Goal: Task Accomplishment & Management: Manage account settings

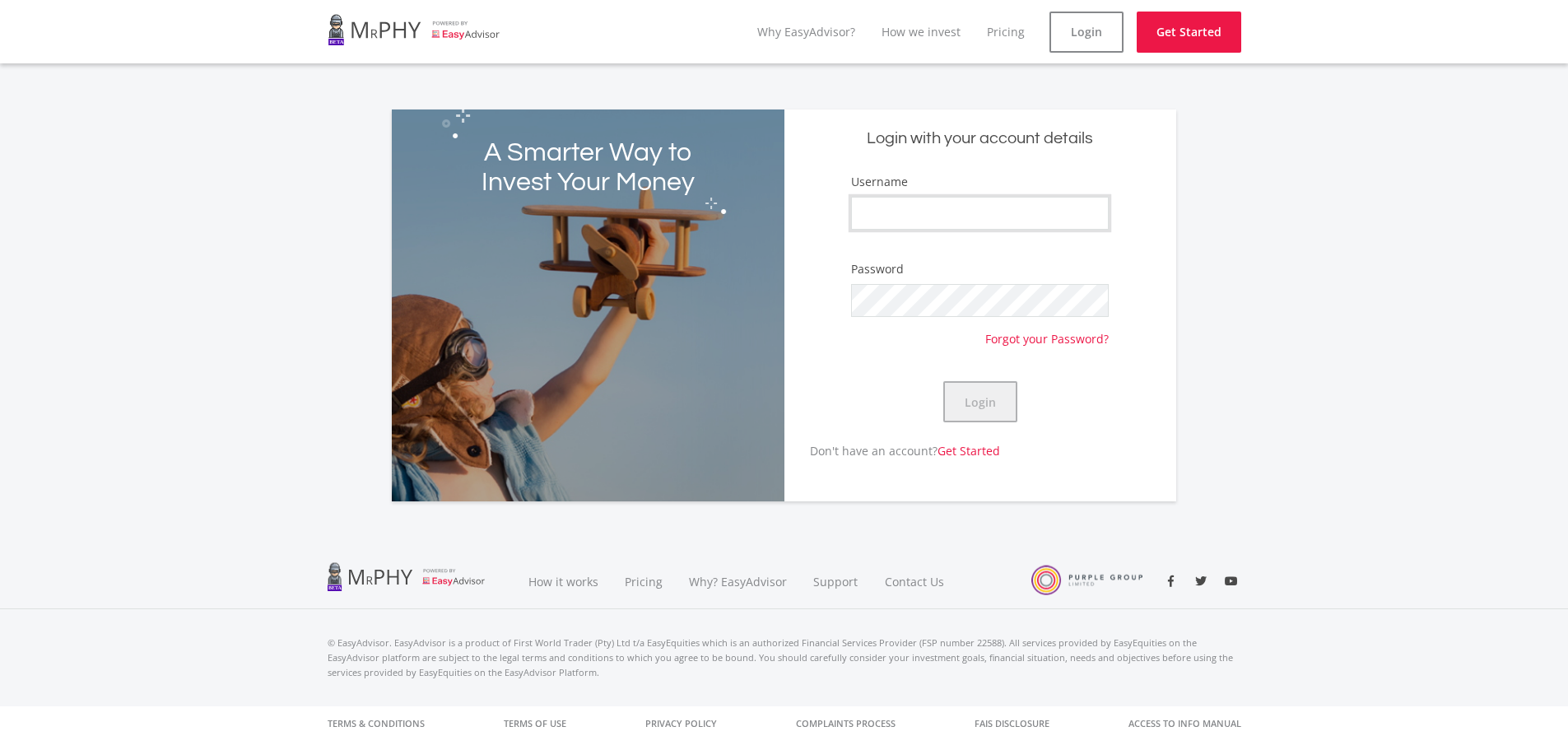
type input "mkthosago"
click at [978, 386] on button "Login" at bounding box center [980, 401] width 74 height 41
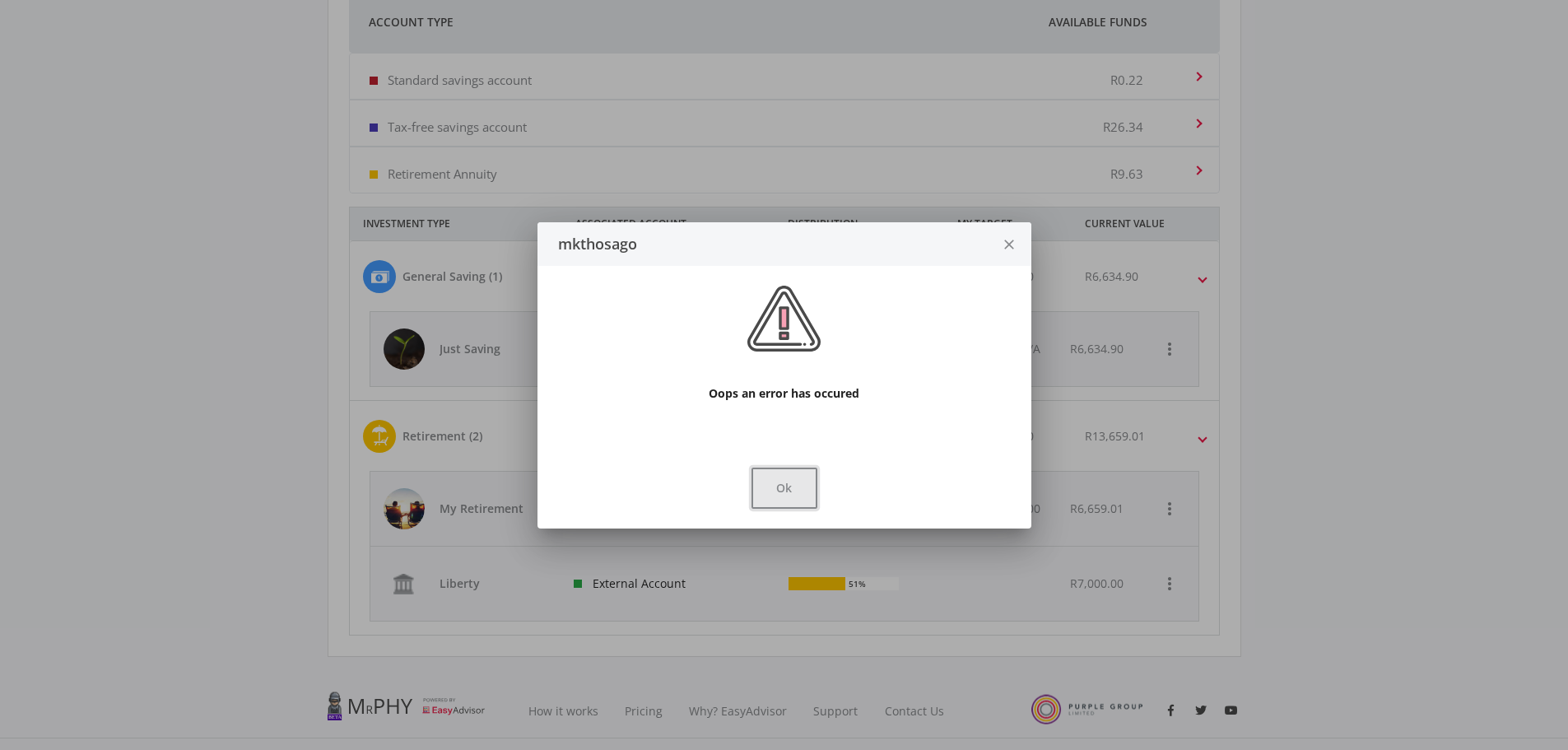
click at [777, 498] on button "Ok" at bounding box center [784, 488] width 66 height 41
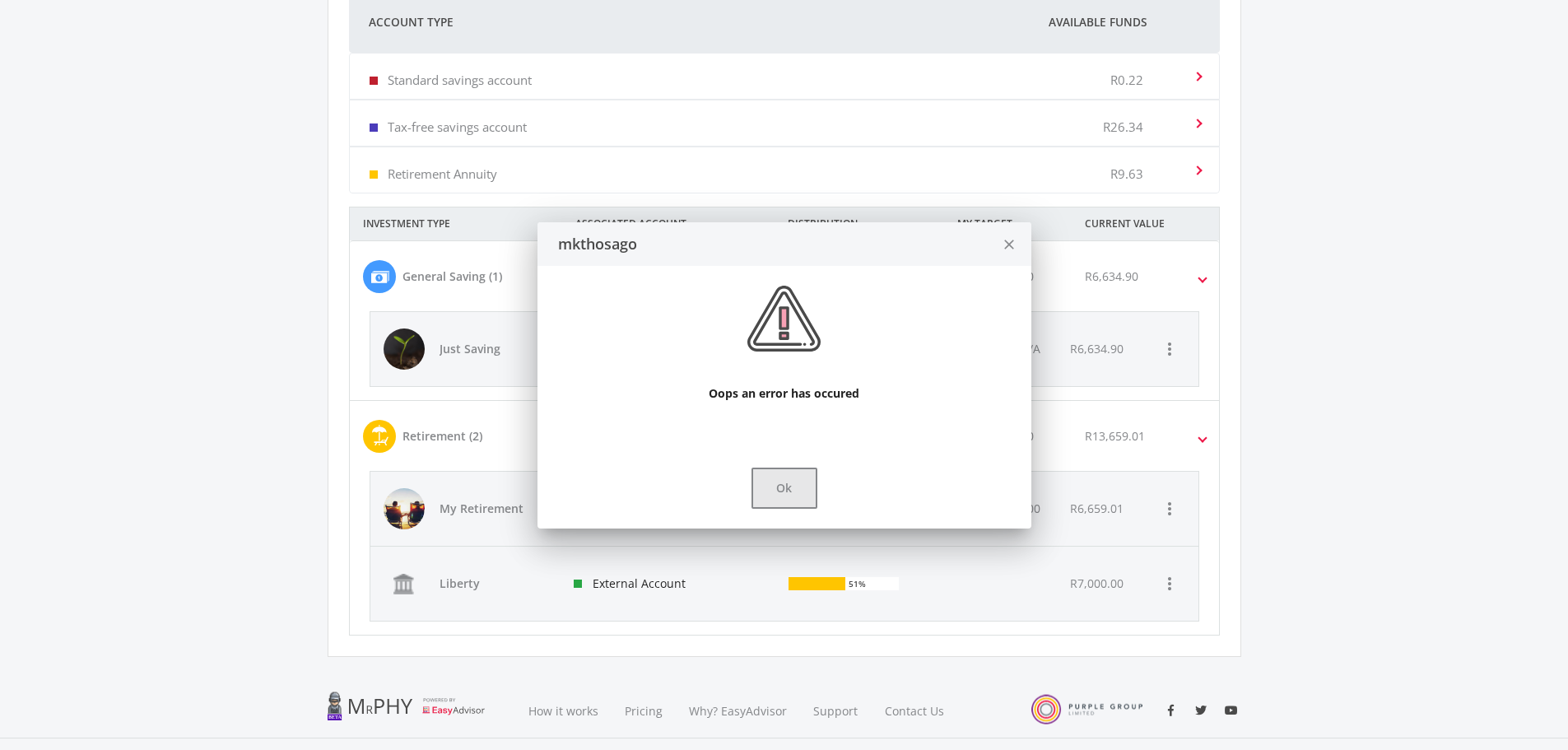
scroll to position [658, 0]
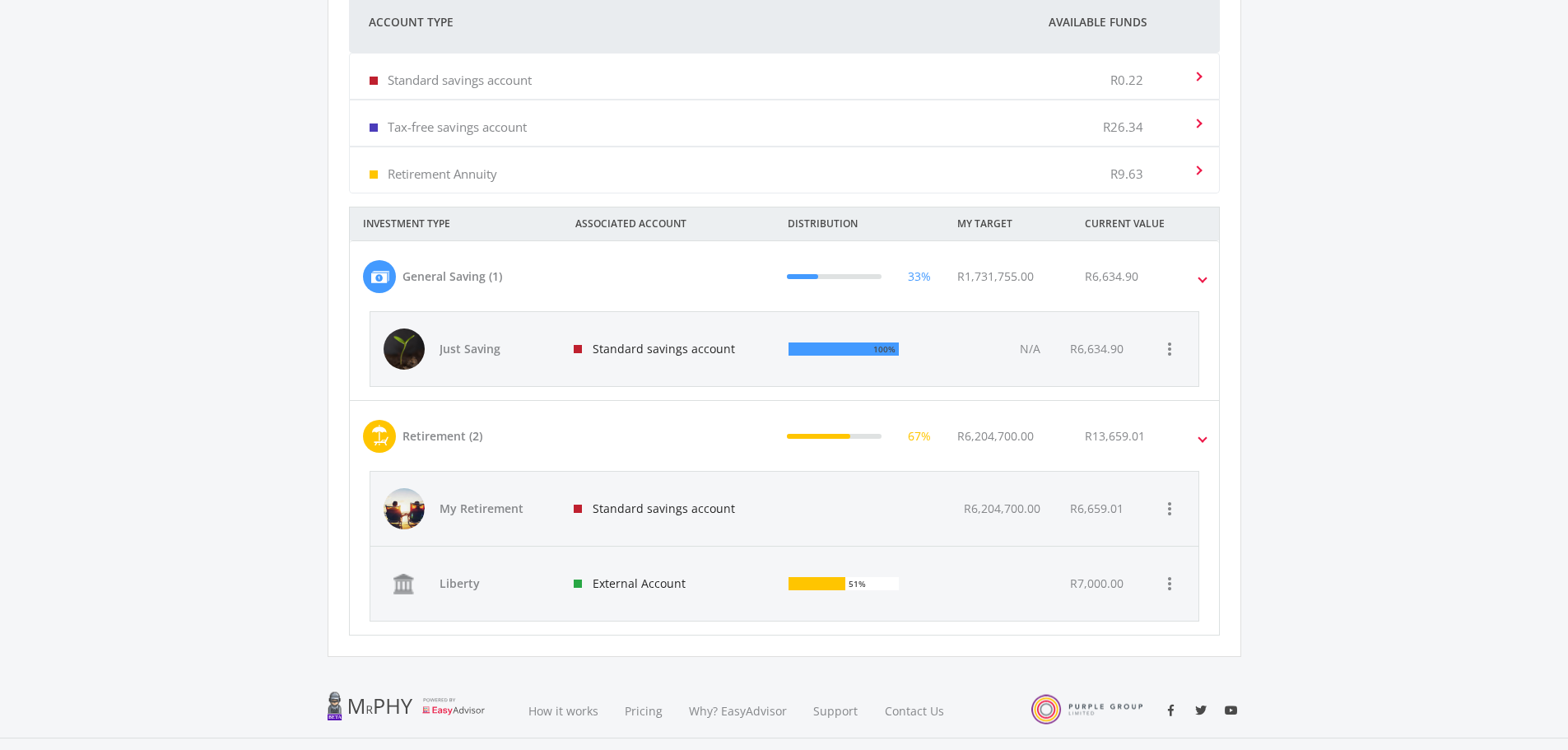
click at [1203, 281] on span at bounding box center [1202, 277] width 6 height 19
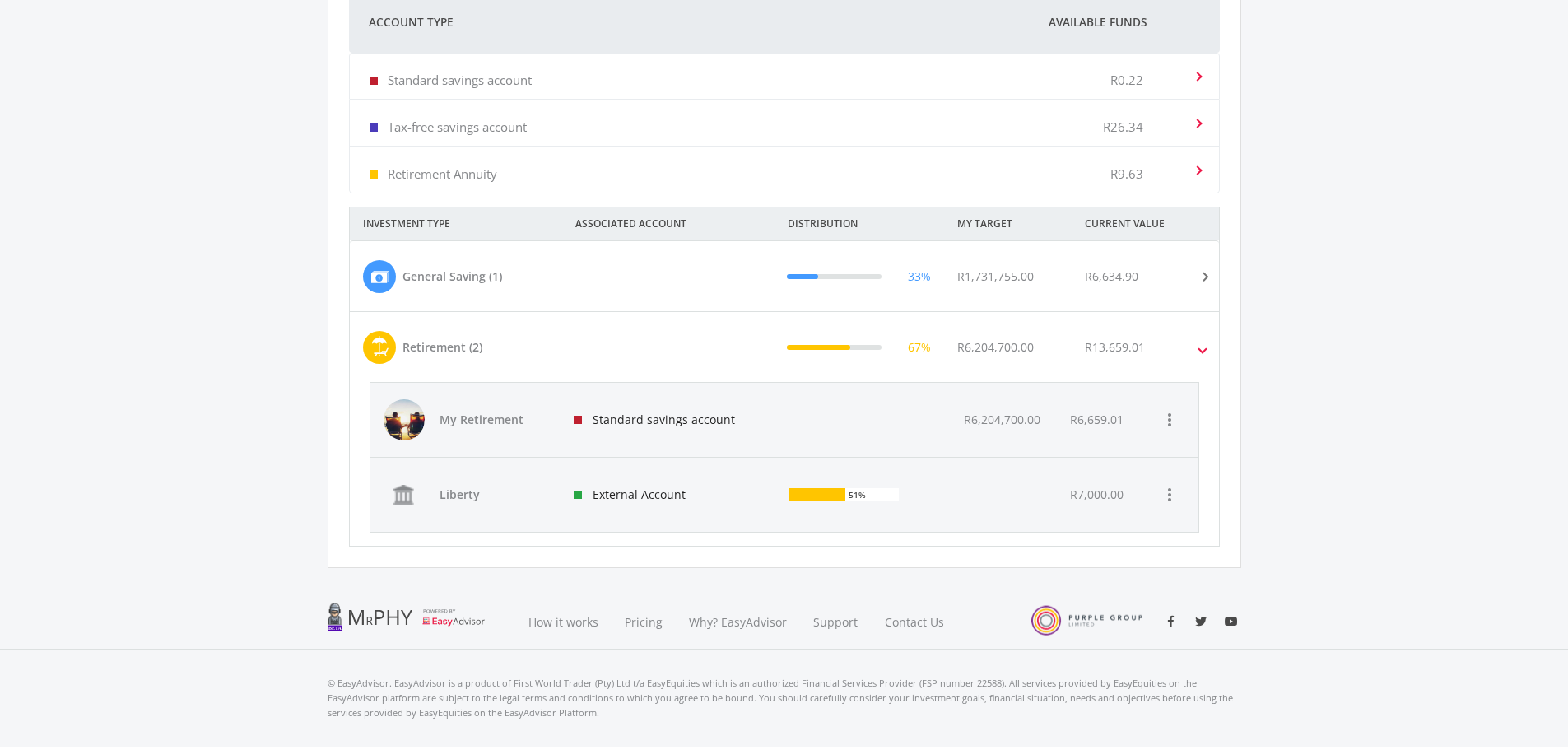
click at [1068, 360] on div "R6,204,700.00" at bounding box center [1007, 347] width 128 height 33
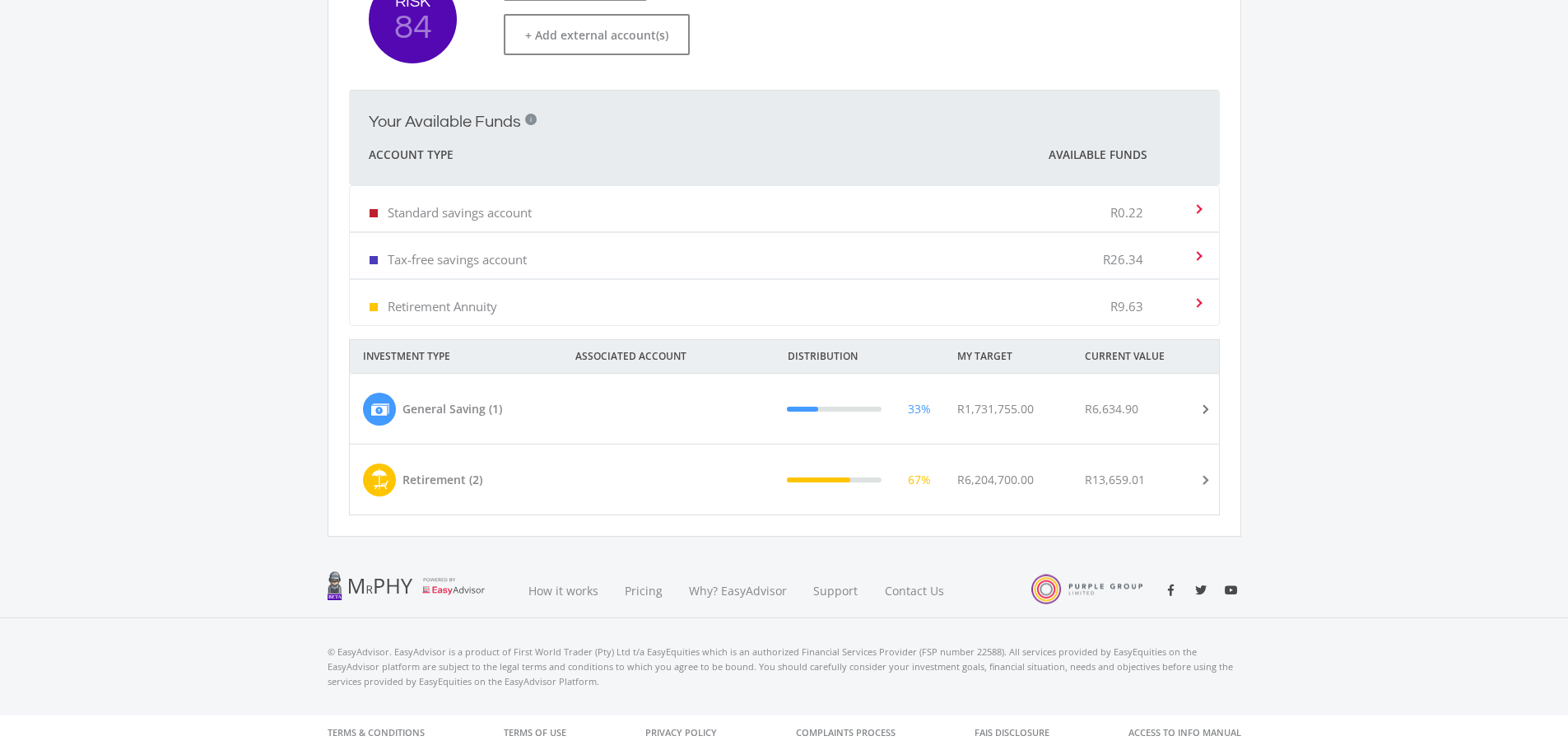
scroll to position [526, 0]
click at [1139, 484] on div "R13,659.01" at bounding box center [1115, 480] width 60 height 18
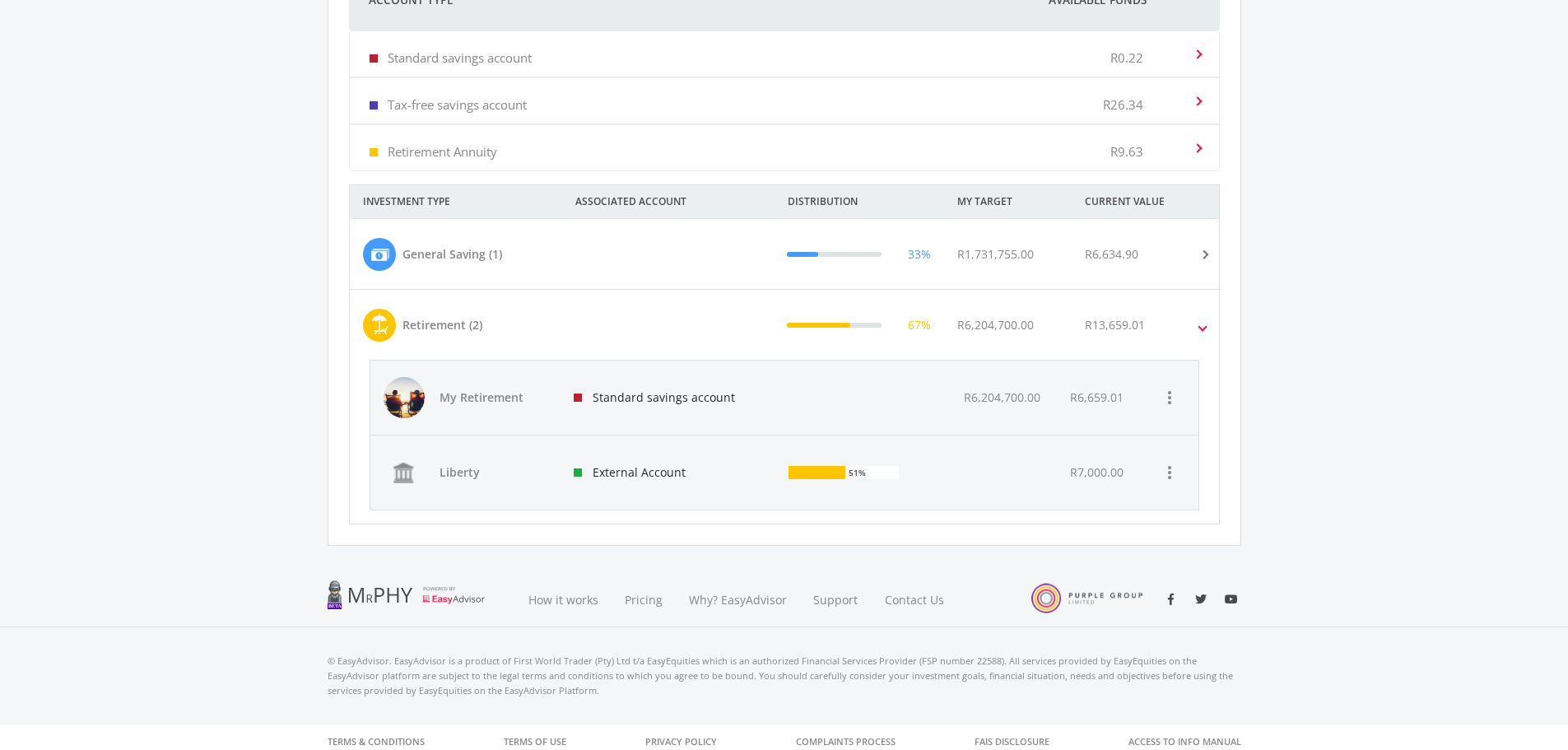
scroll to position [689, 0]
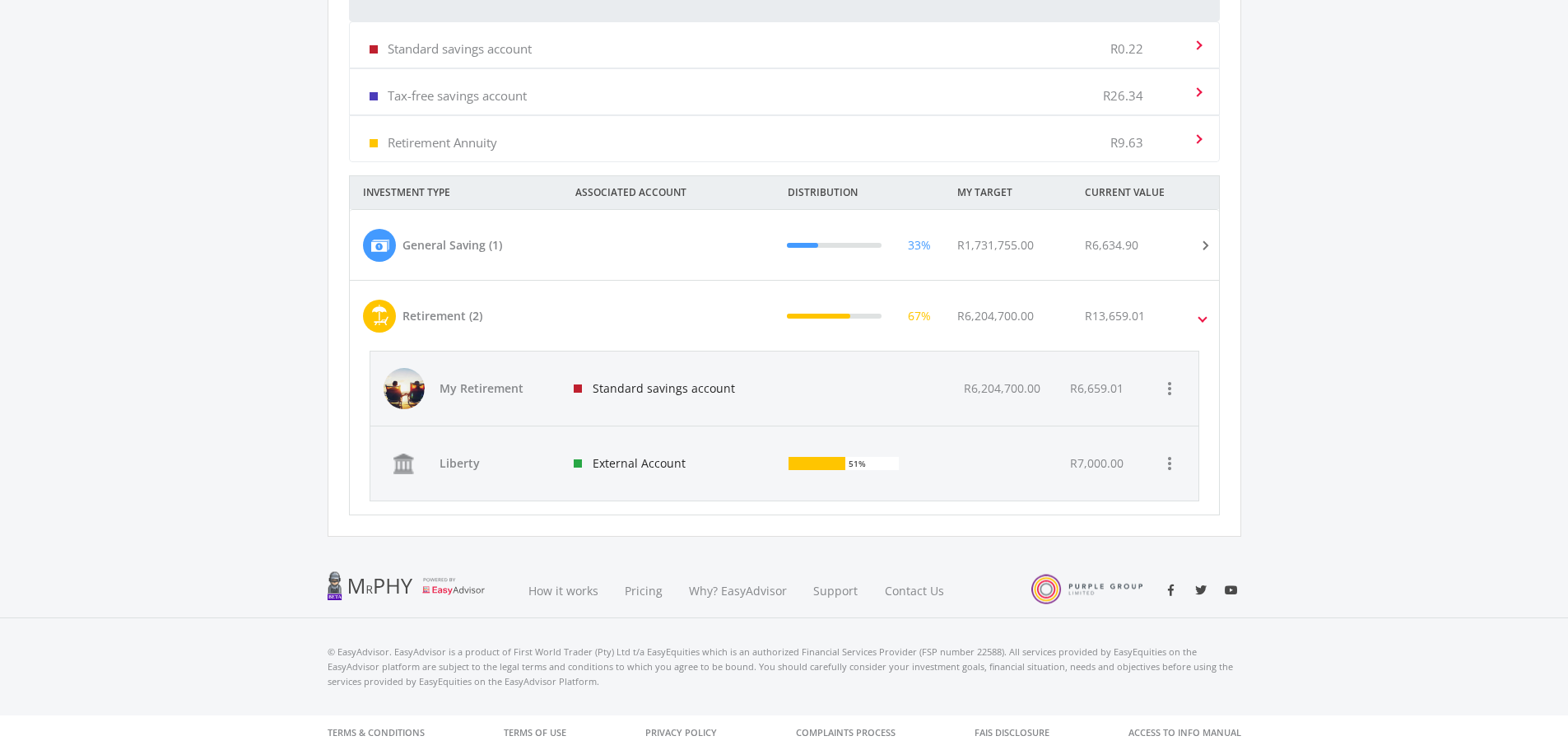
click at [620, 254] on div at bounding box center [688, 245] width 170 height 33
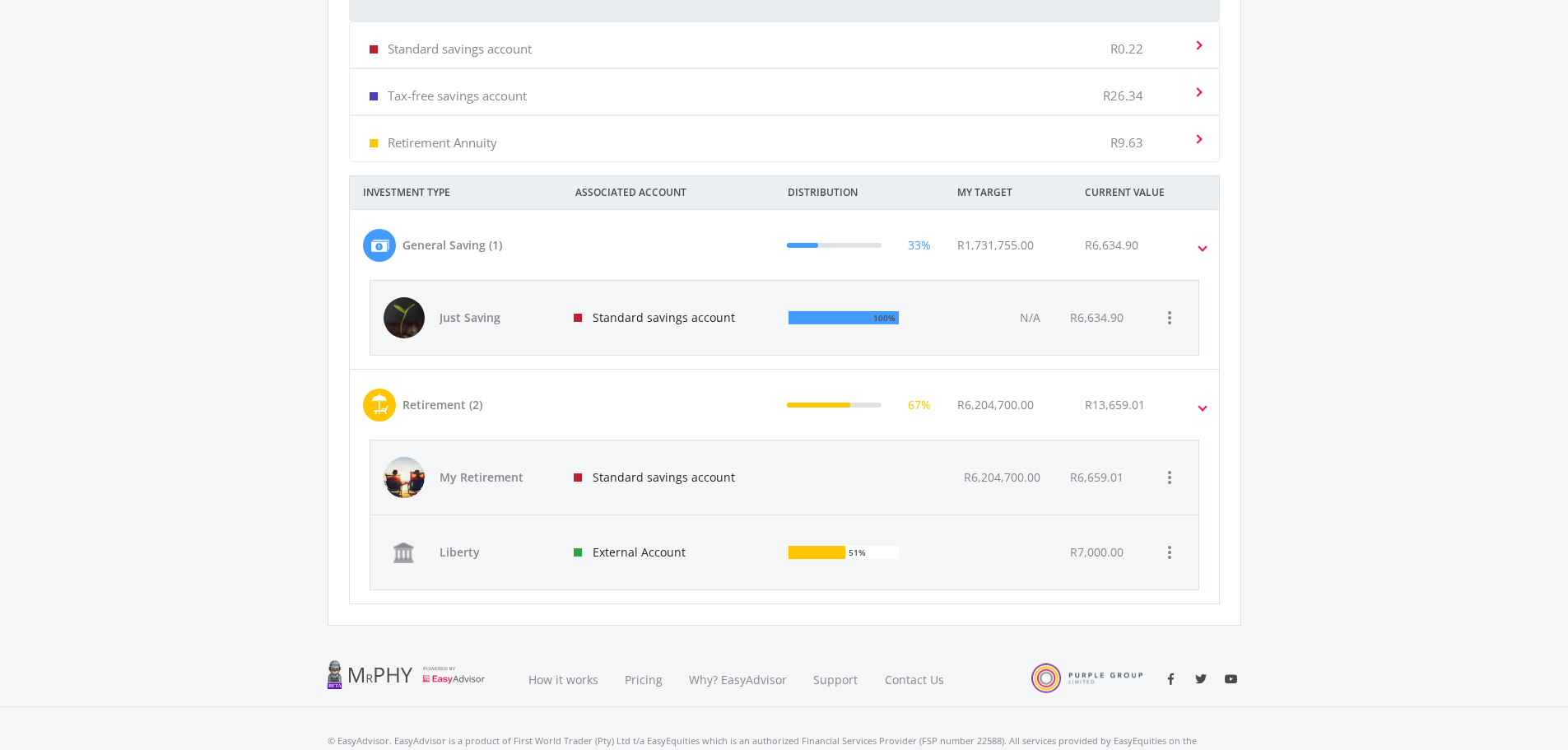
click at [705, 483] on div "Standard savings account" at bounding box center [668, 477] width 216 height 74
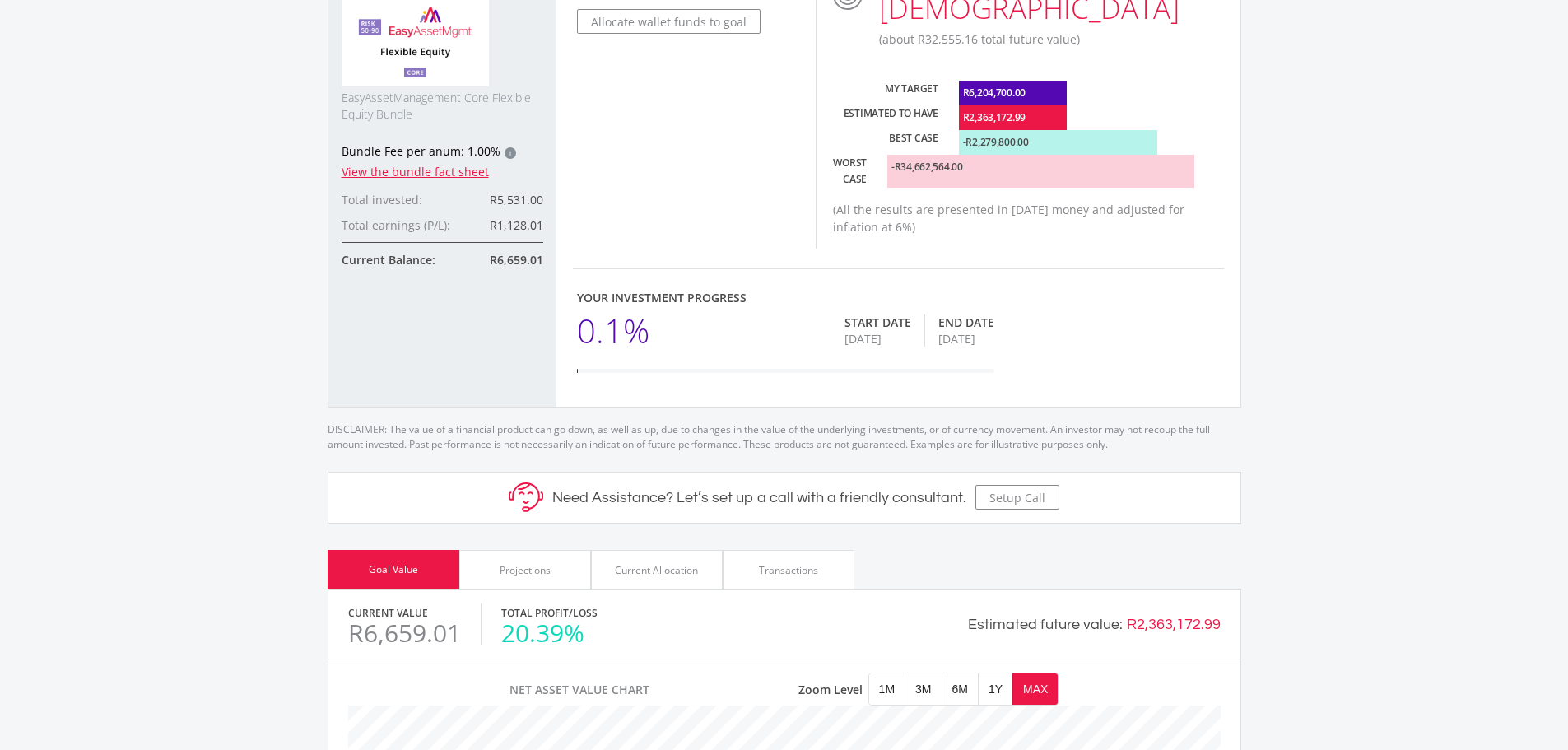
scroll to position [822404, 822115]
click at [694, 562] on div "Current Allocation" at bounding box center [656, 570] width 83 height 15
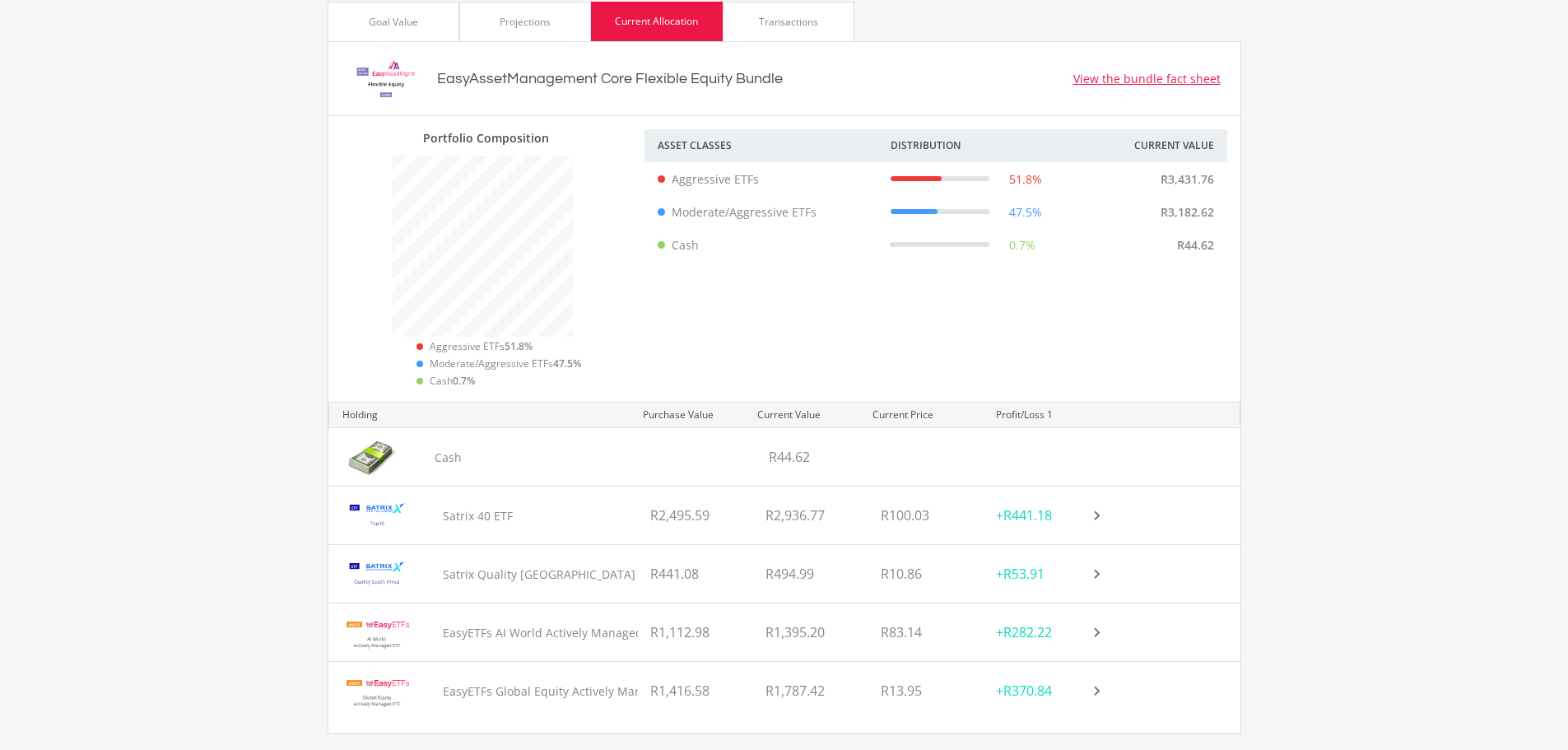
scroll to position [988, 0]
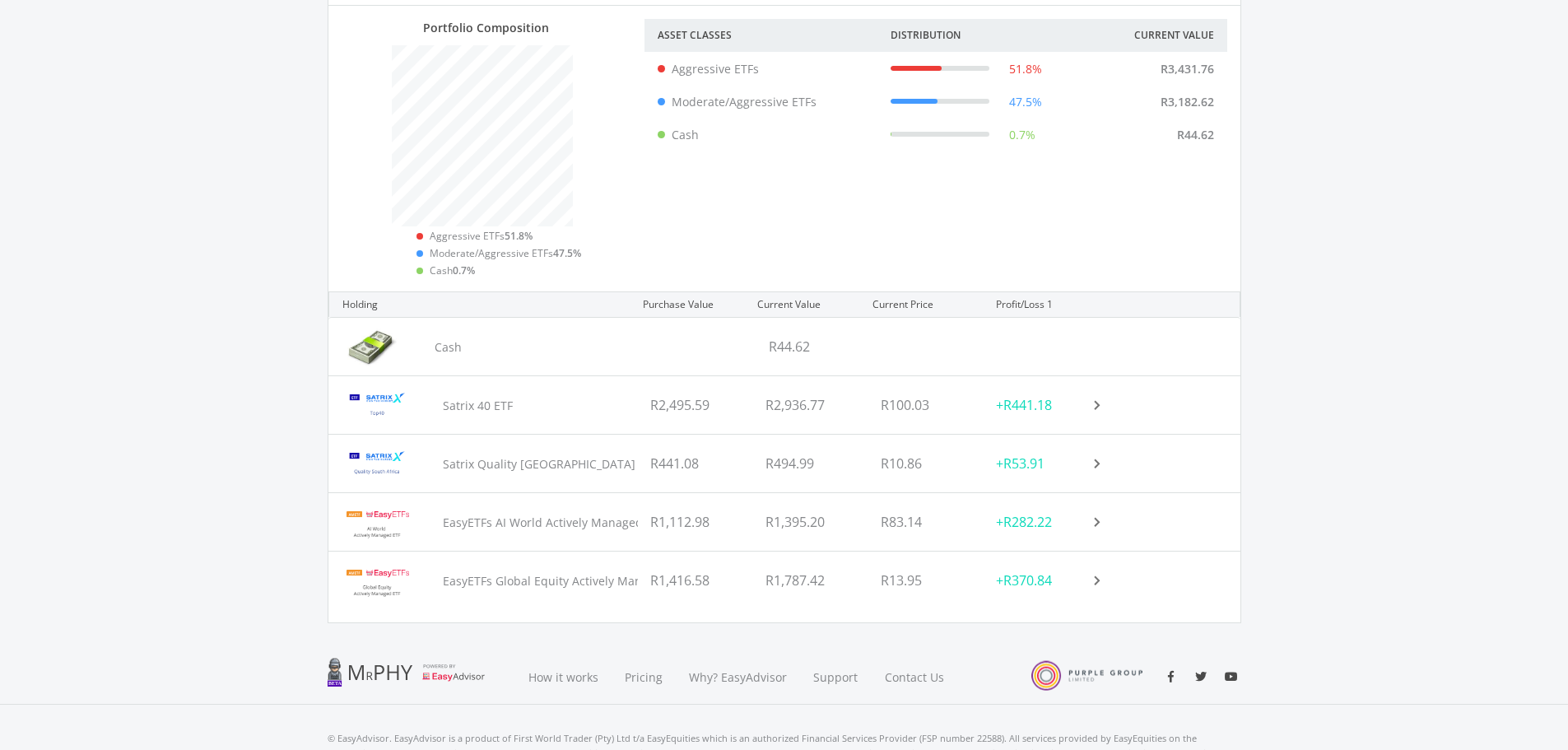
click at [1104, 376] on ee-holding-header "Satrix 40 ETF R2,495.59 R2,936.77 R100.03 +R441.18" at bounding box center [771, 404] width 886 height 57
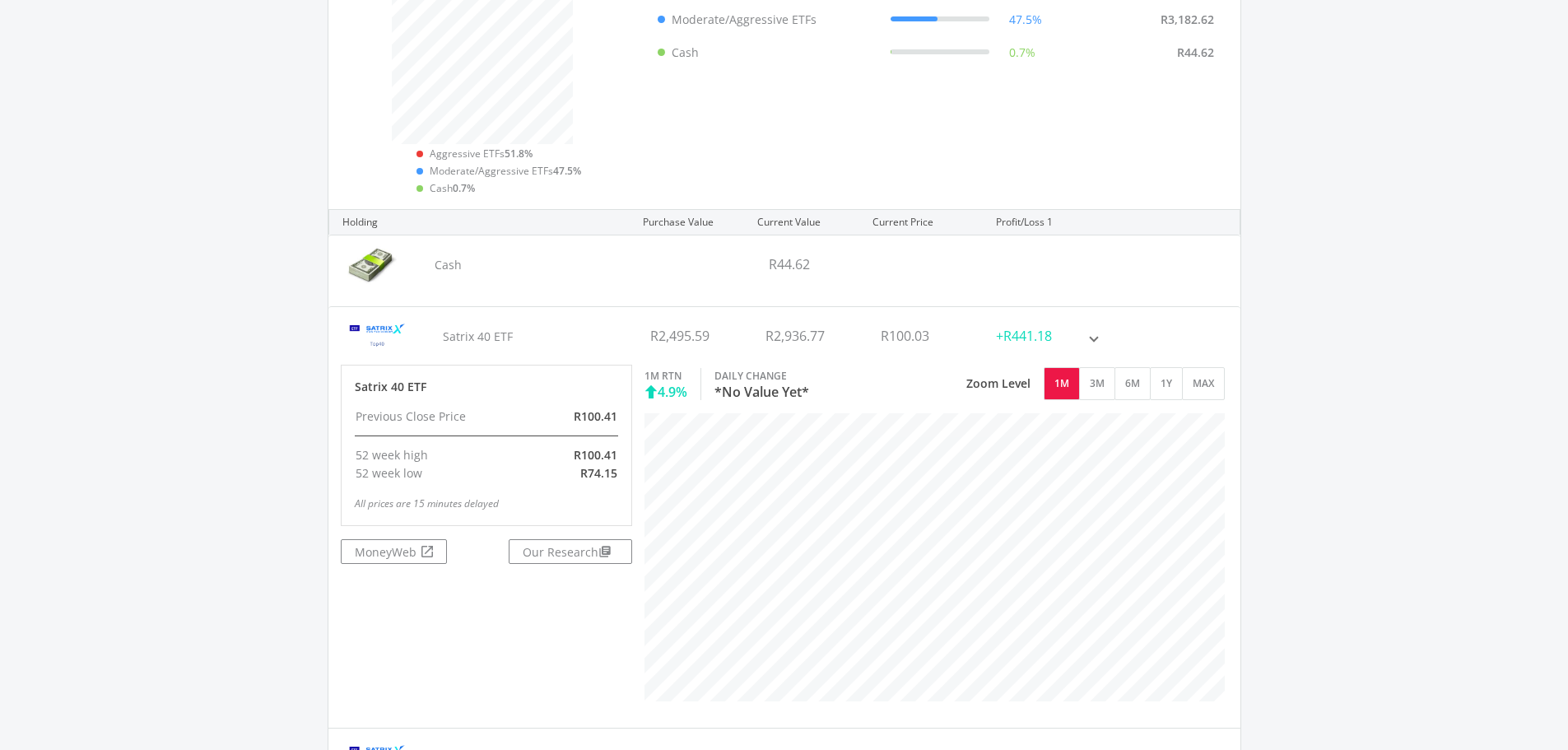
scroll to position [336, 583]
click at [1092, 308] on div "+R441.18" at bounding box center [1041, 335] width 115 height 57
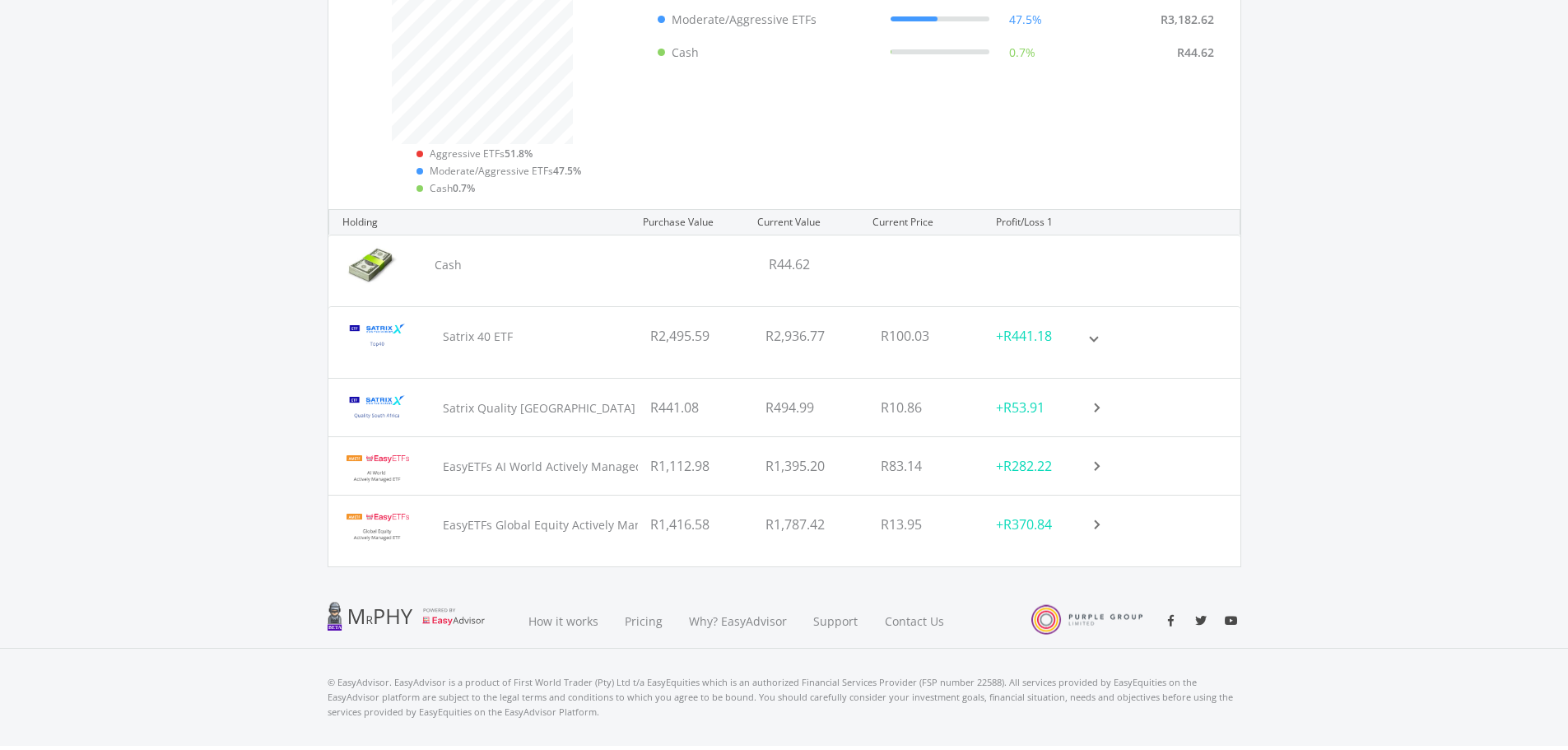
click at [1092, 308] on div "+R441.18" at bounding box center [1041, 335] width 115 height 57
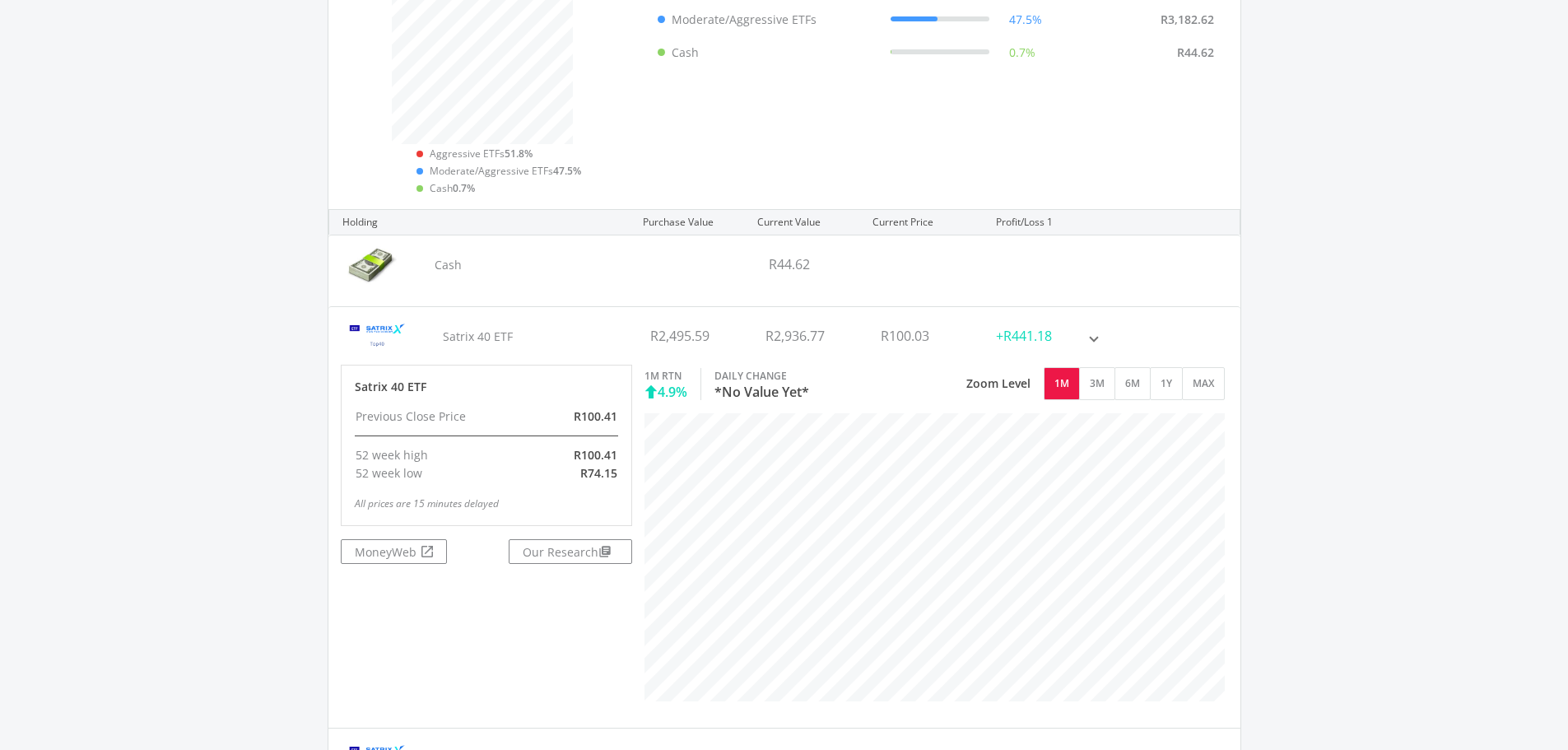
click at [1092, 308] on div "+R441.18" at bounding box center [1041, 335] width 115 height 57
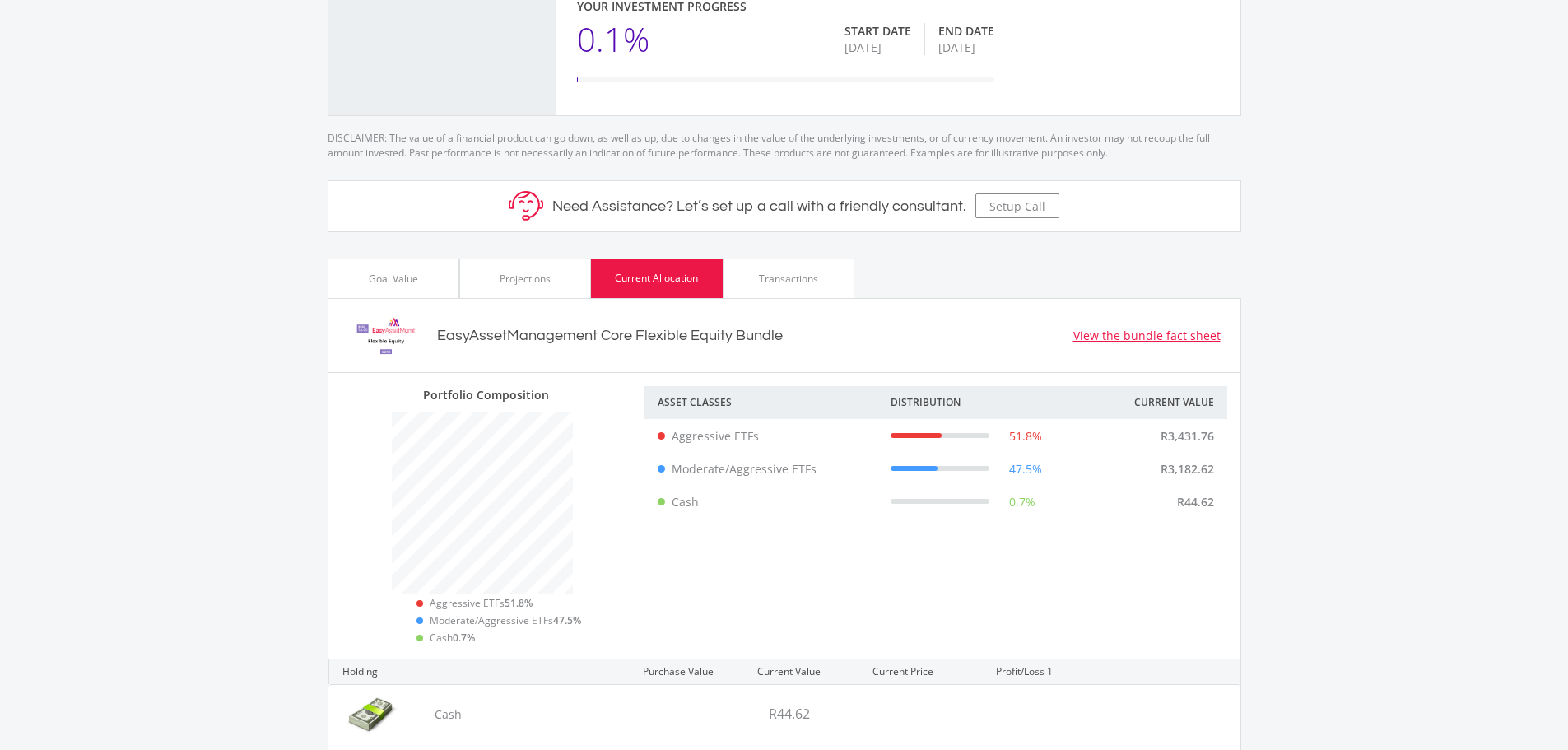
scroll to position [620, 0]
click at [801, 259] on div "Transactions" at bounding box center [789, 278] width 132 height 40
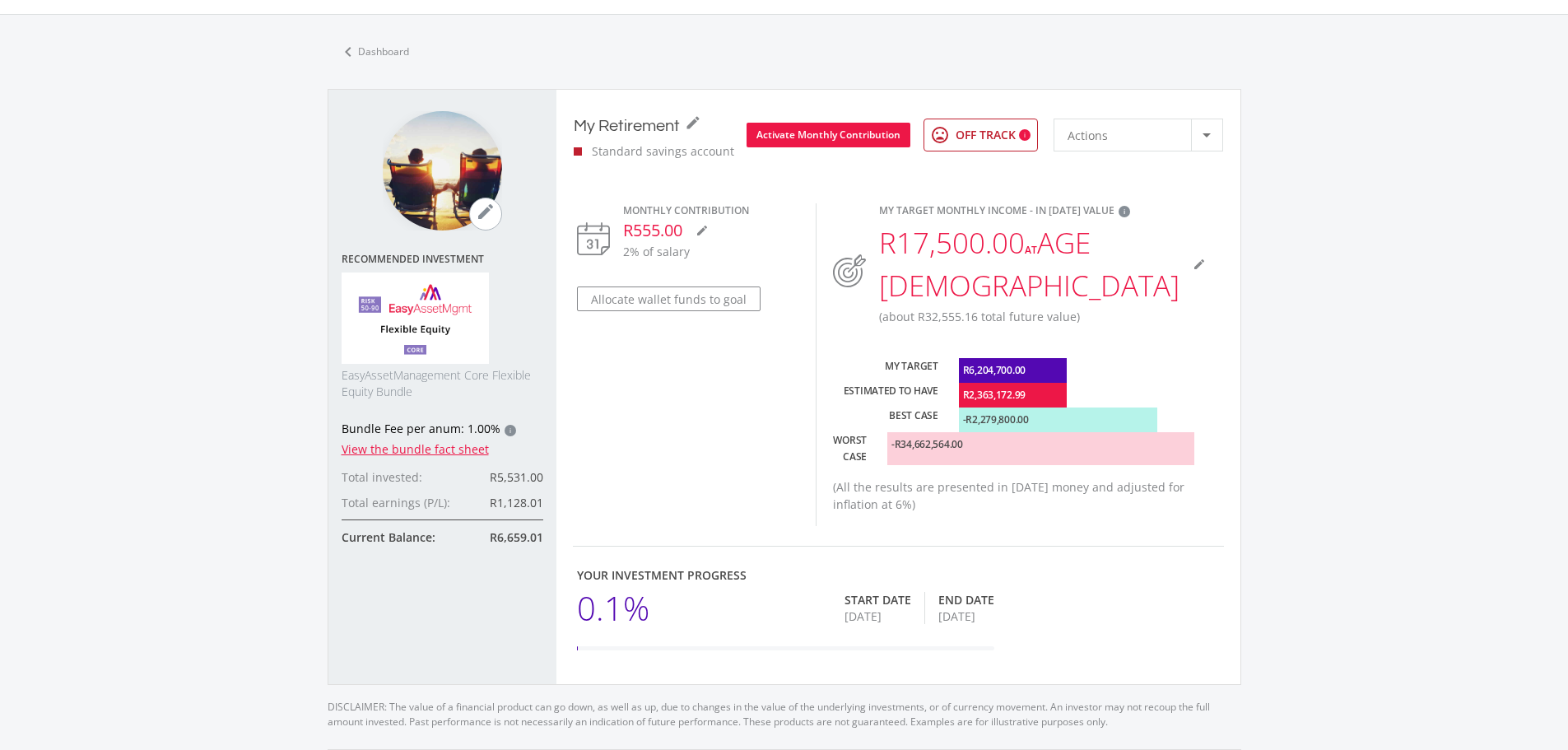
scroll to position [44, 0]
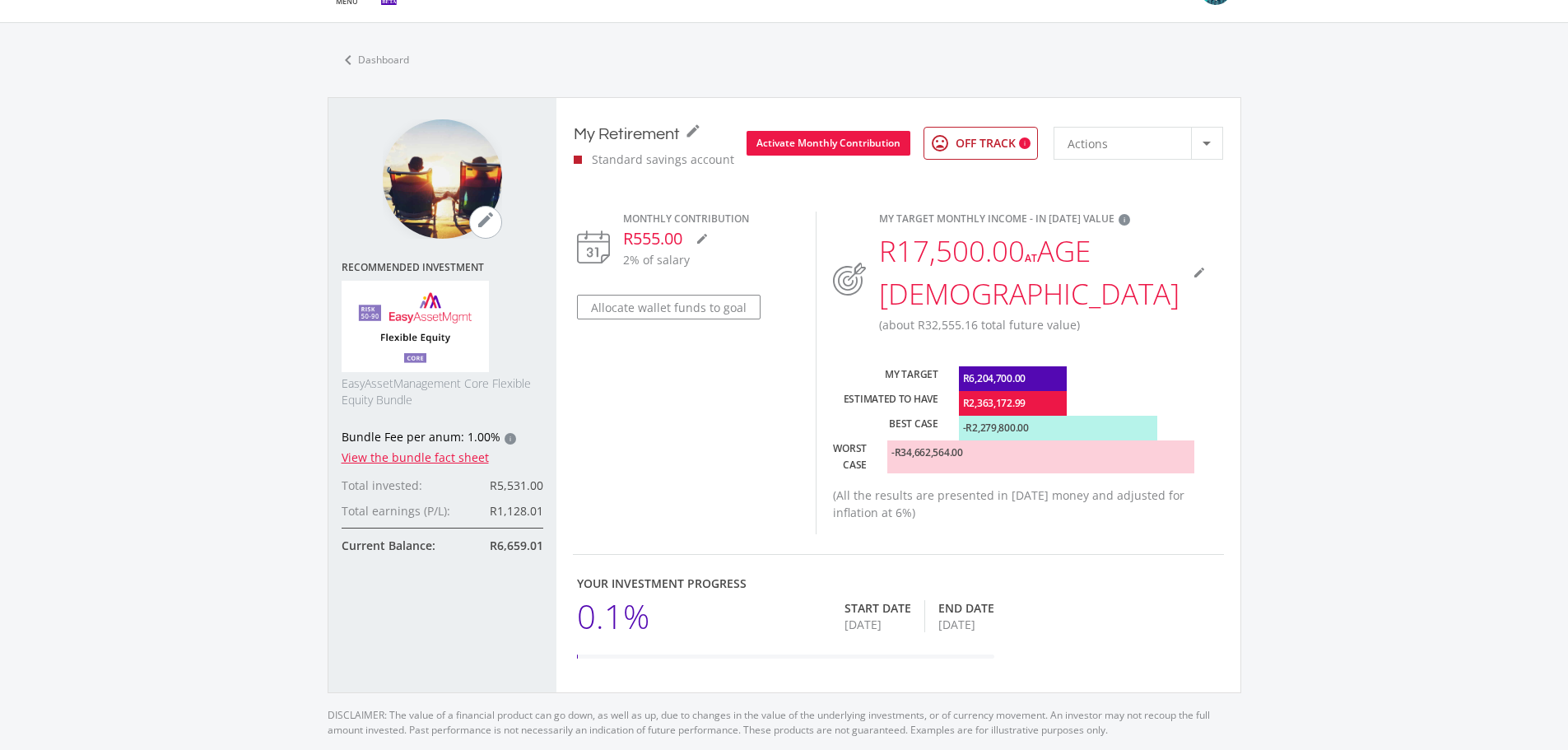
click at [1160, 158] on div "Actions" at bounding box center [1129, 143] width 123 height 32
click at [1183, 346] on div at bounding box center [784, 375] width 1568 height 750
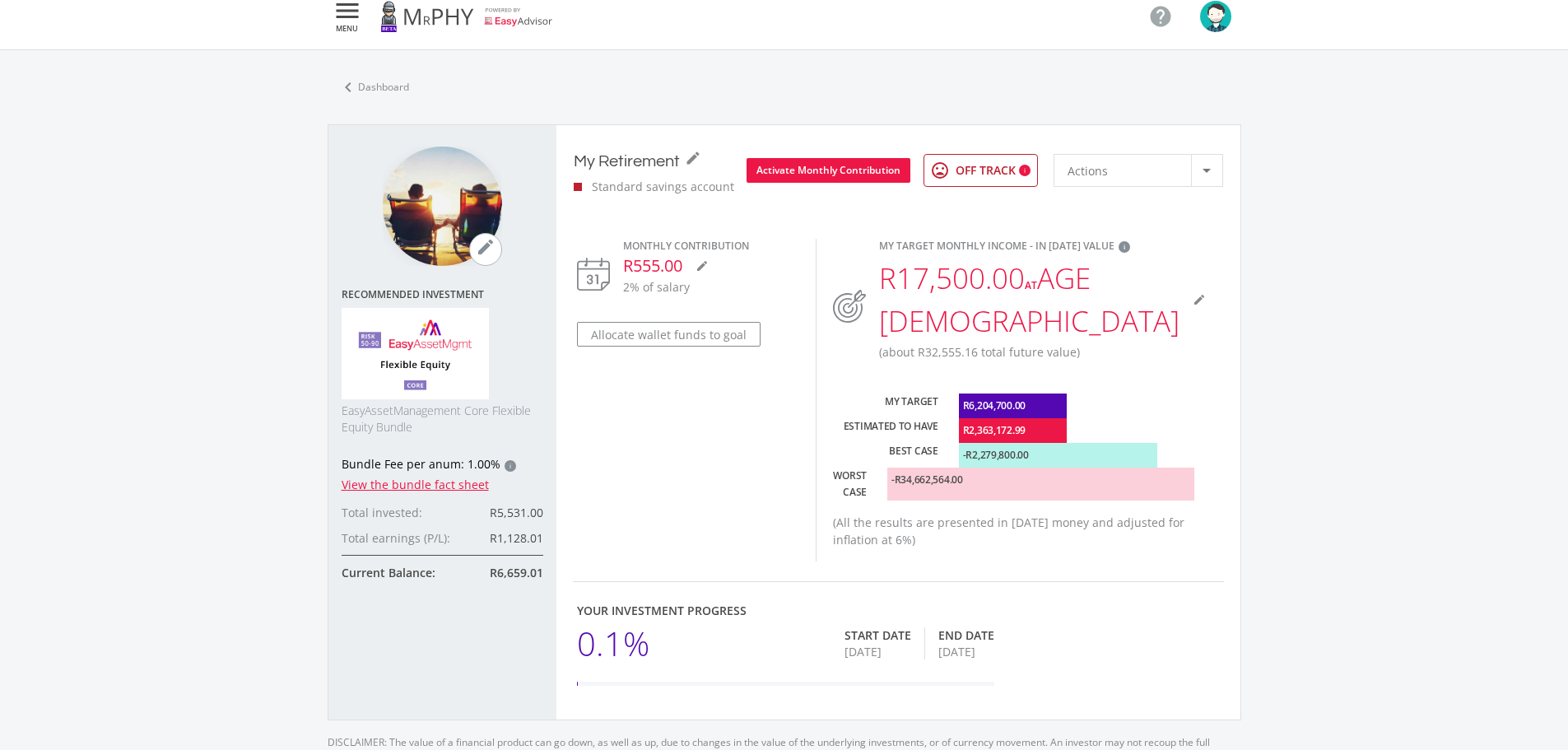
scroll to position [0, 0]
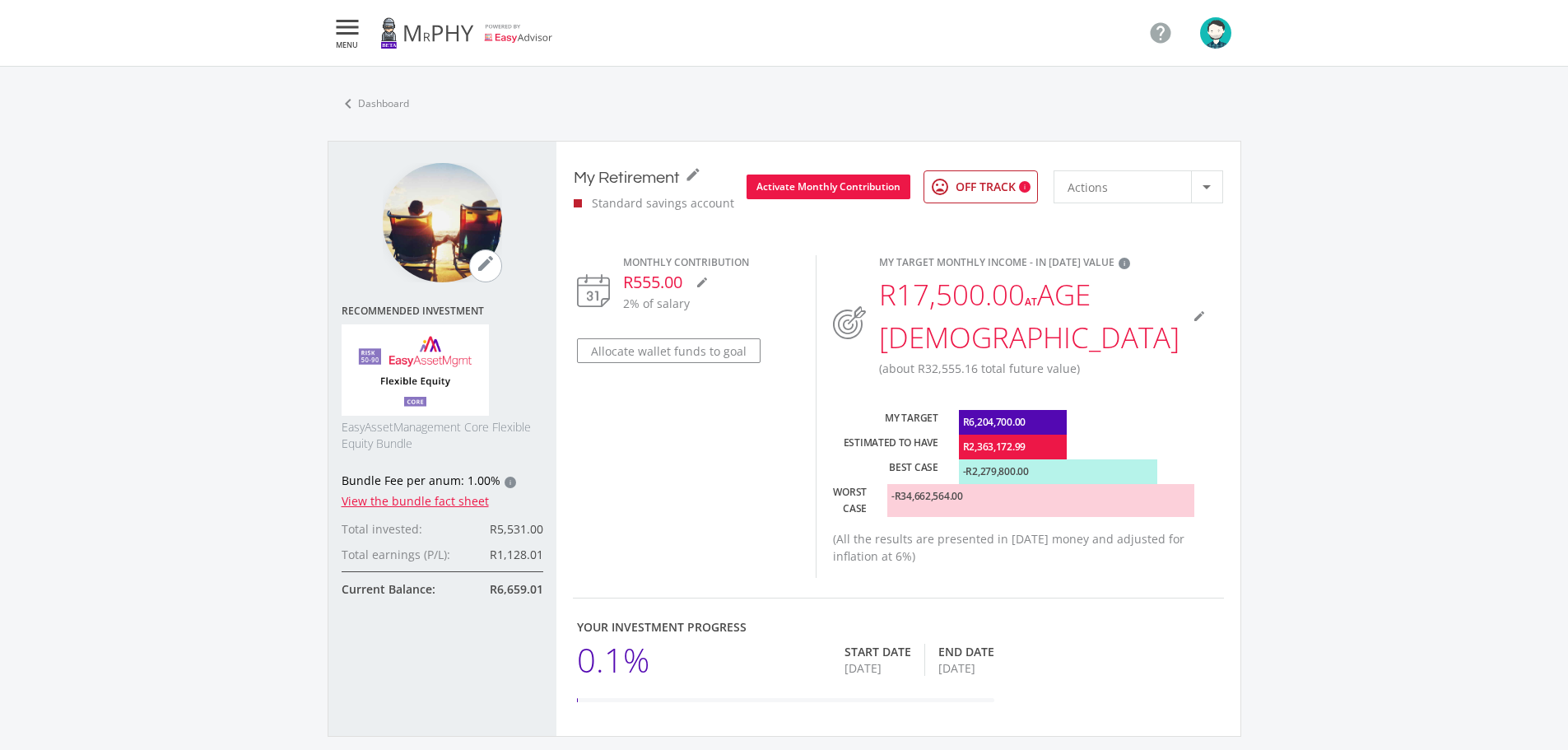
click at [349, 23] on icon "" at bounding box center [348, 27] width 30 height 19
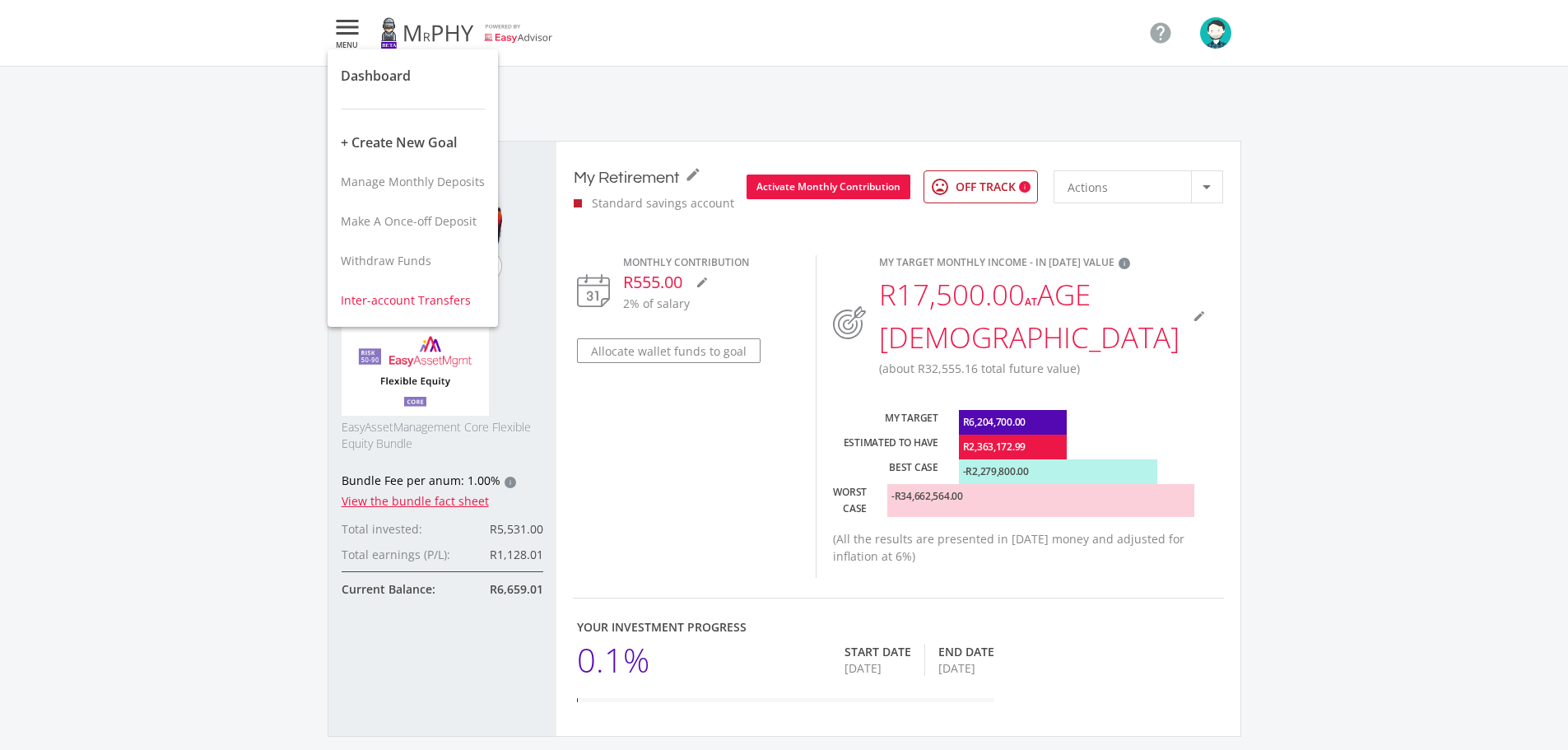
click at [394, 299] on span "Inter-account Transfers" at bounding box center [406, 300] width 130 height 16
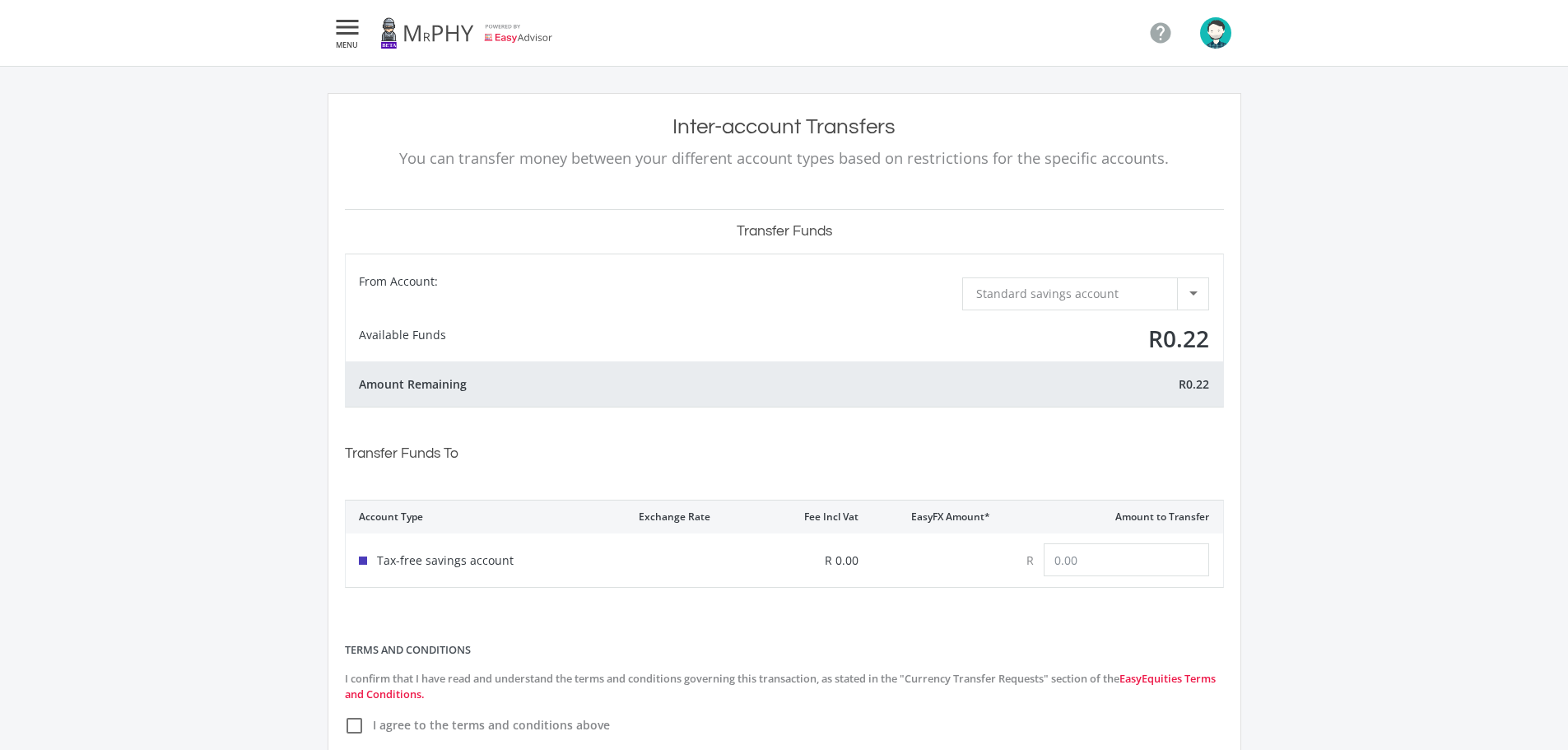
click at [1086, 307] on div "Standard savings account" at bounding box center [1077, 294] width 201 height 32
click at [1087, 307] on div at bounding box center [784, 375] width 1568 height 750
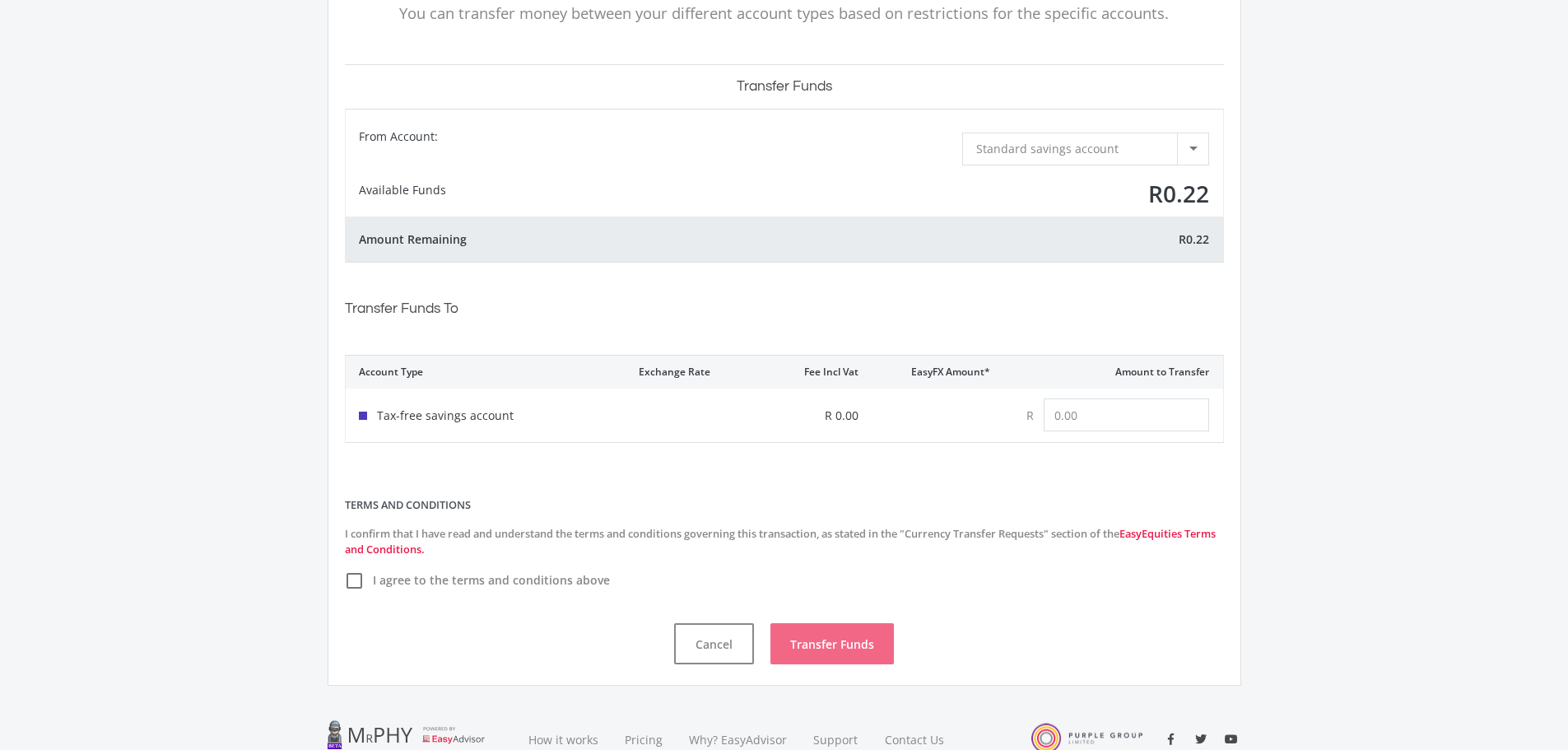
scroll to position [165, 0]
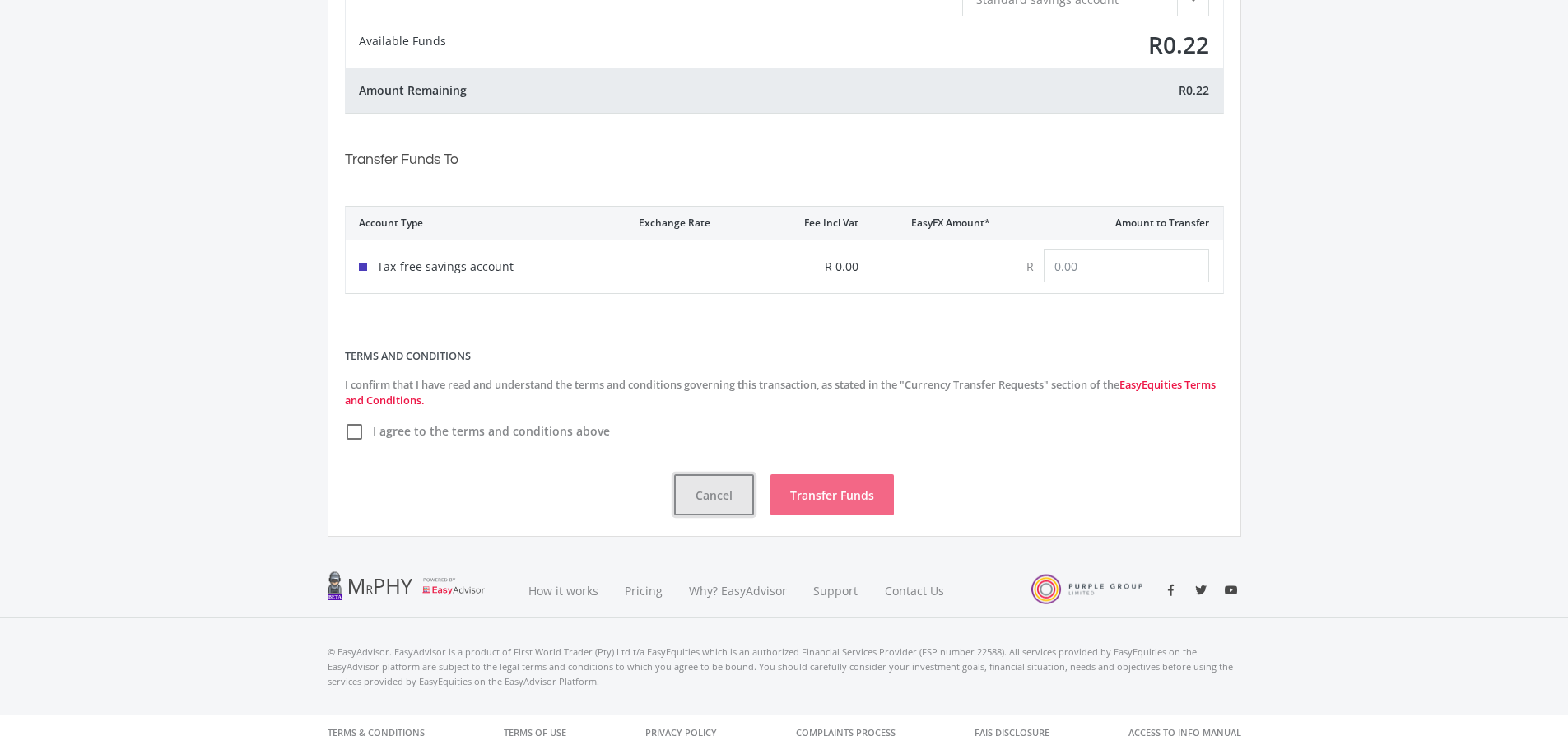
click at [725, 505] on button "Cancel" at bounding box center [714, 494] width 80 height 41
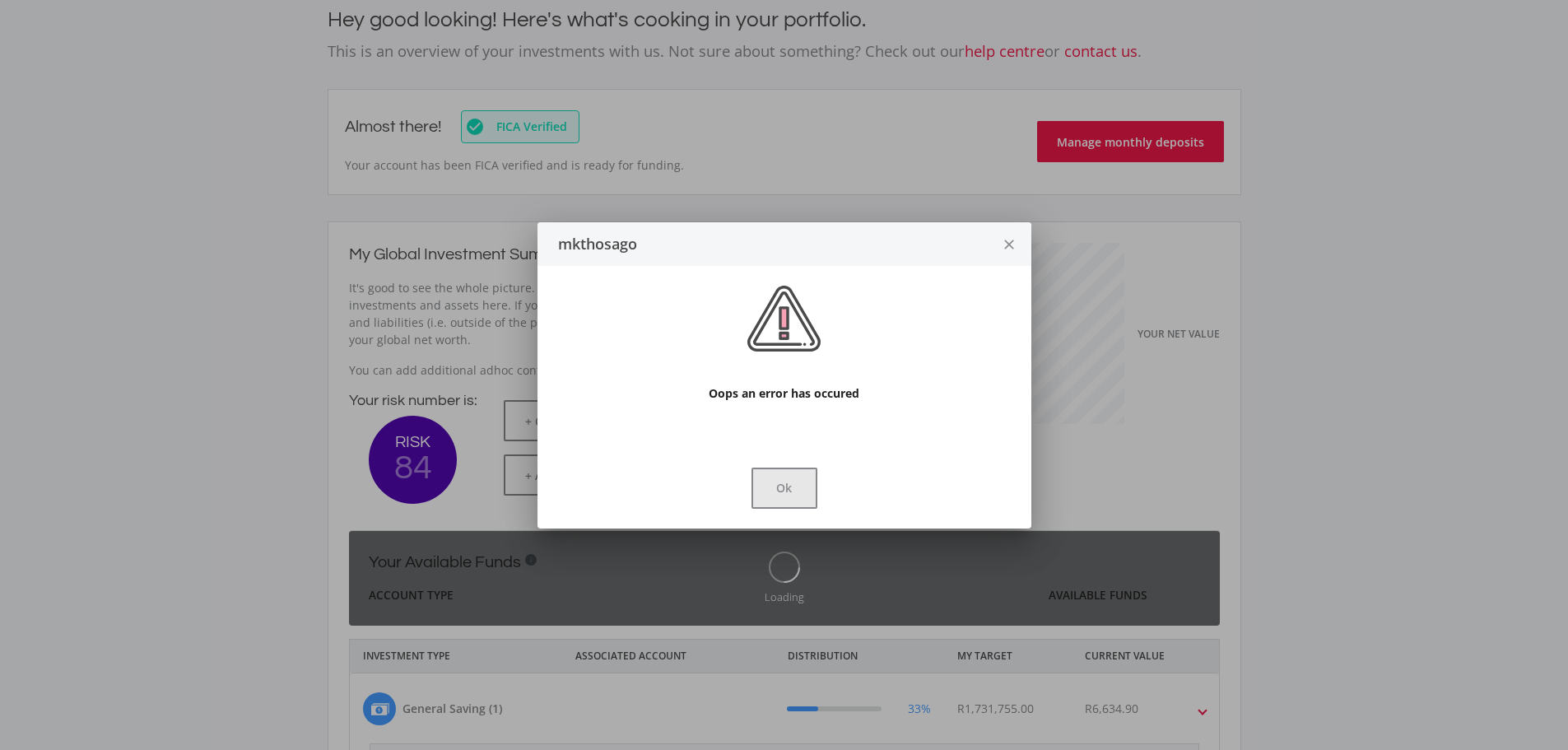
drag, startPoint x: 822, startPoint y: 498, endPoint x: 801, endPoint y: 494, distance: 21.4
click at [821, 498] on div "Ok" at bounding box center [784, 488] width 454 height 41
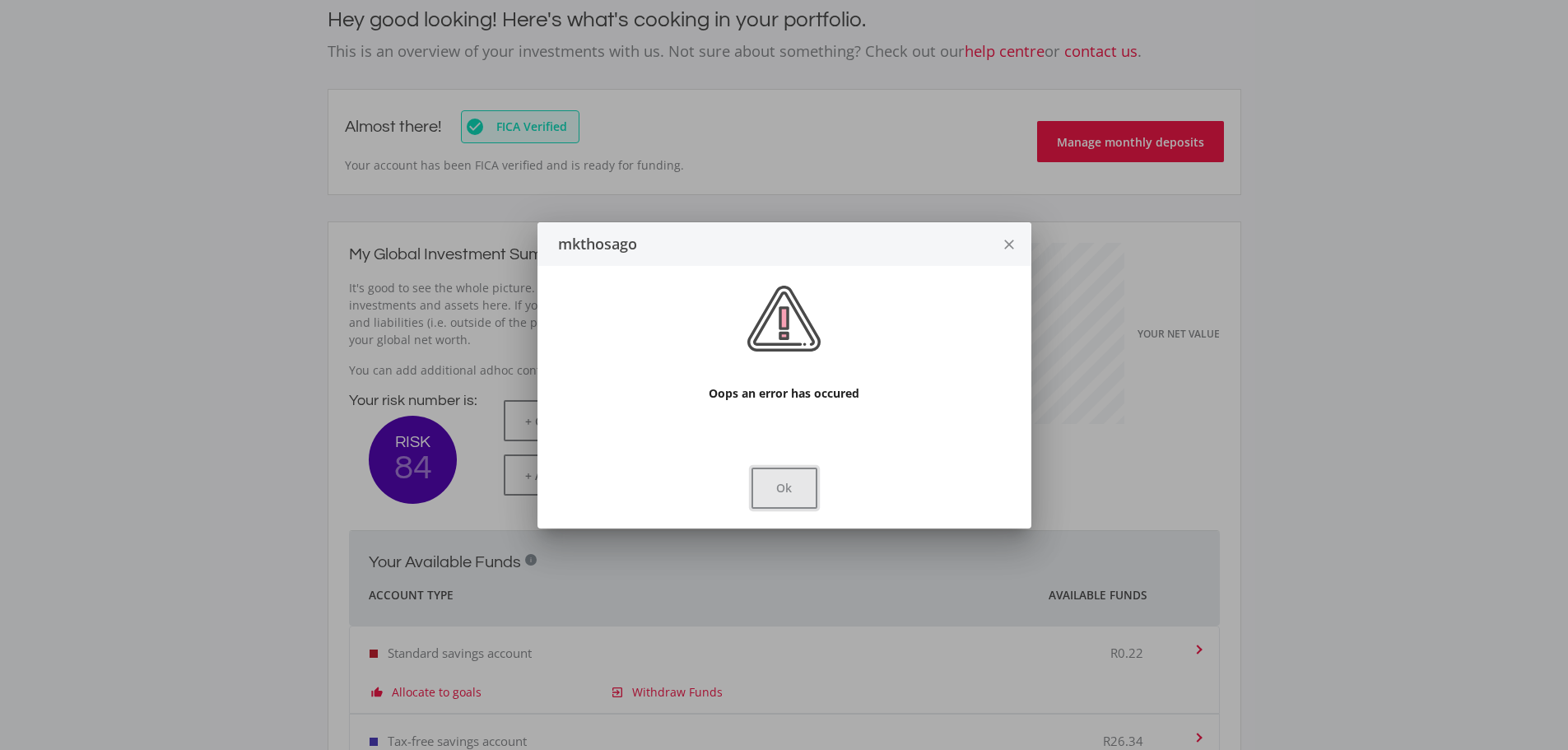
click at [801, 494] on button "Ok" at bounding box center [784, 488] width 66 height 41
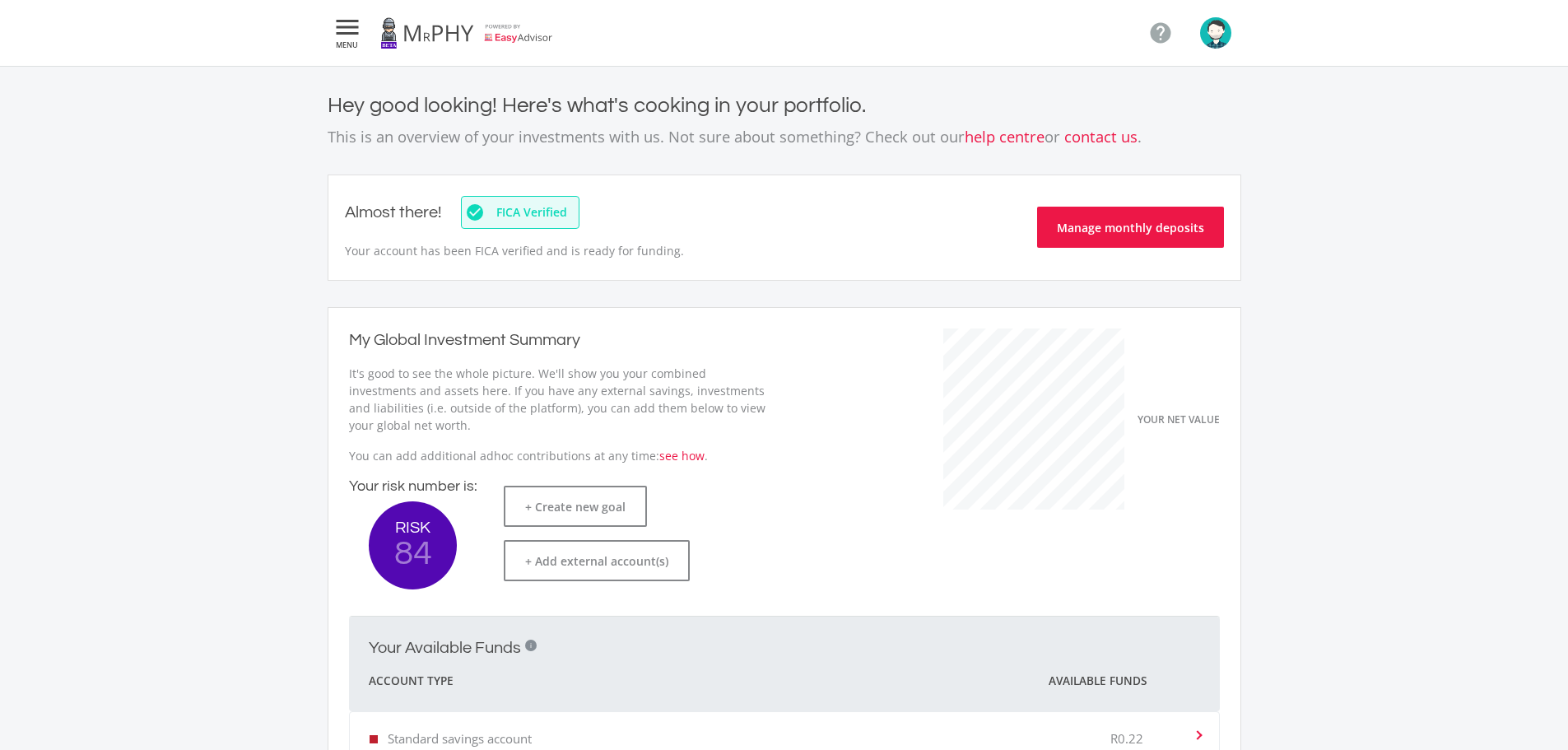
click at [356, 30] on icon "" at bounding box center [348, 27] width 30 height 19
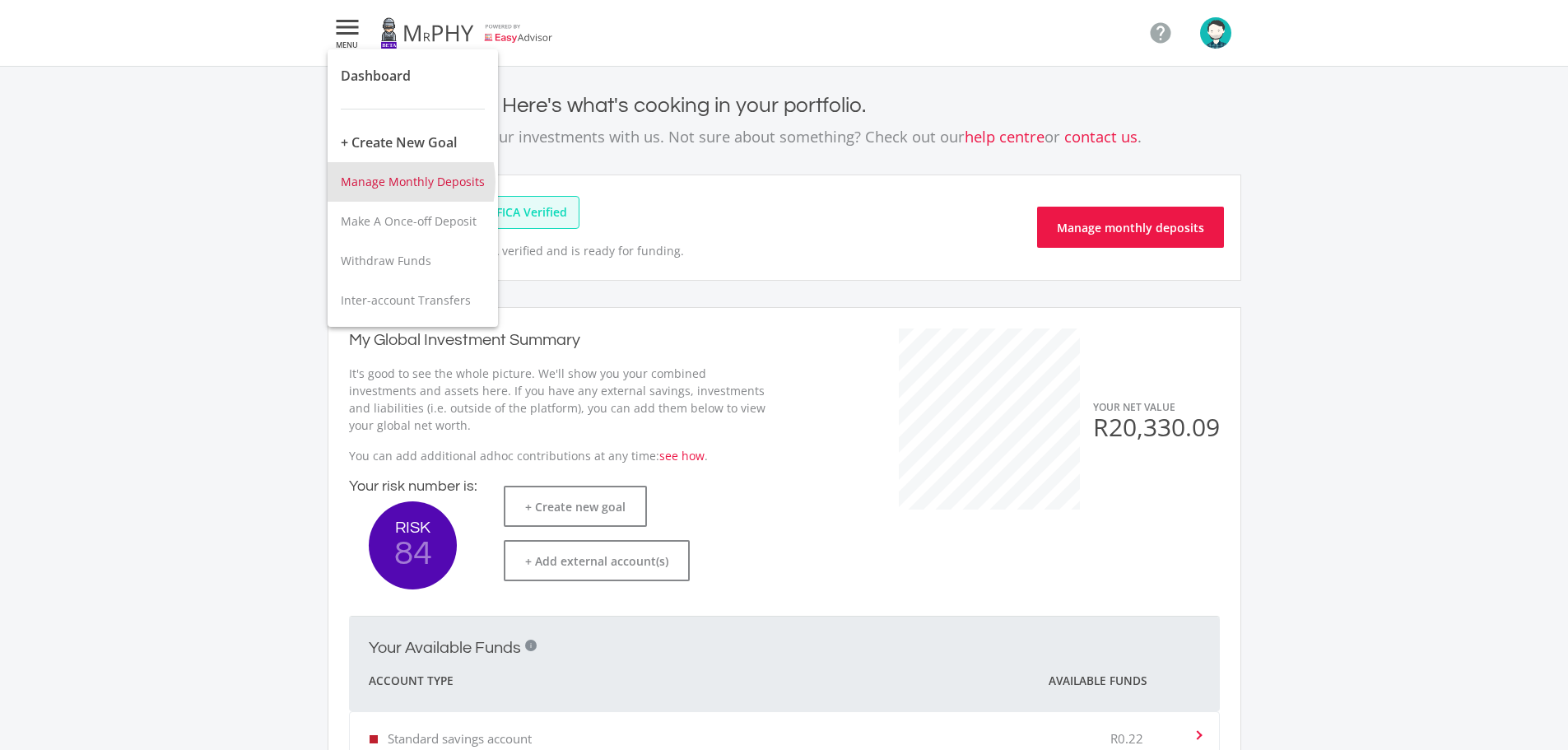
click at [393, 182] on span "Manage Monthly Deposits" at bounding box center [413, 181] width 144 height 16
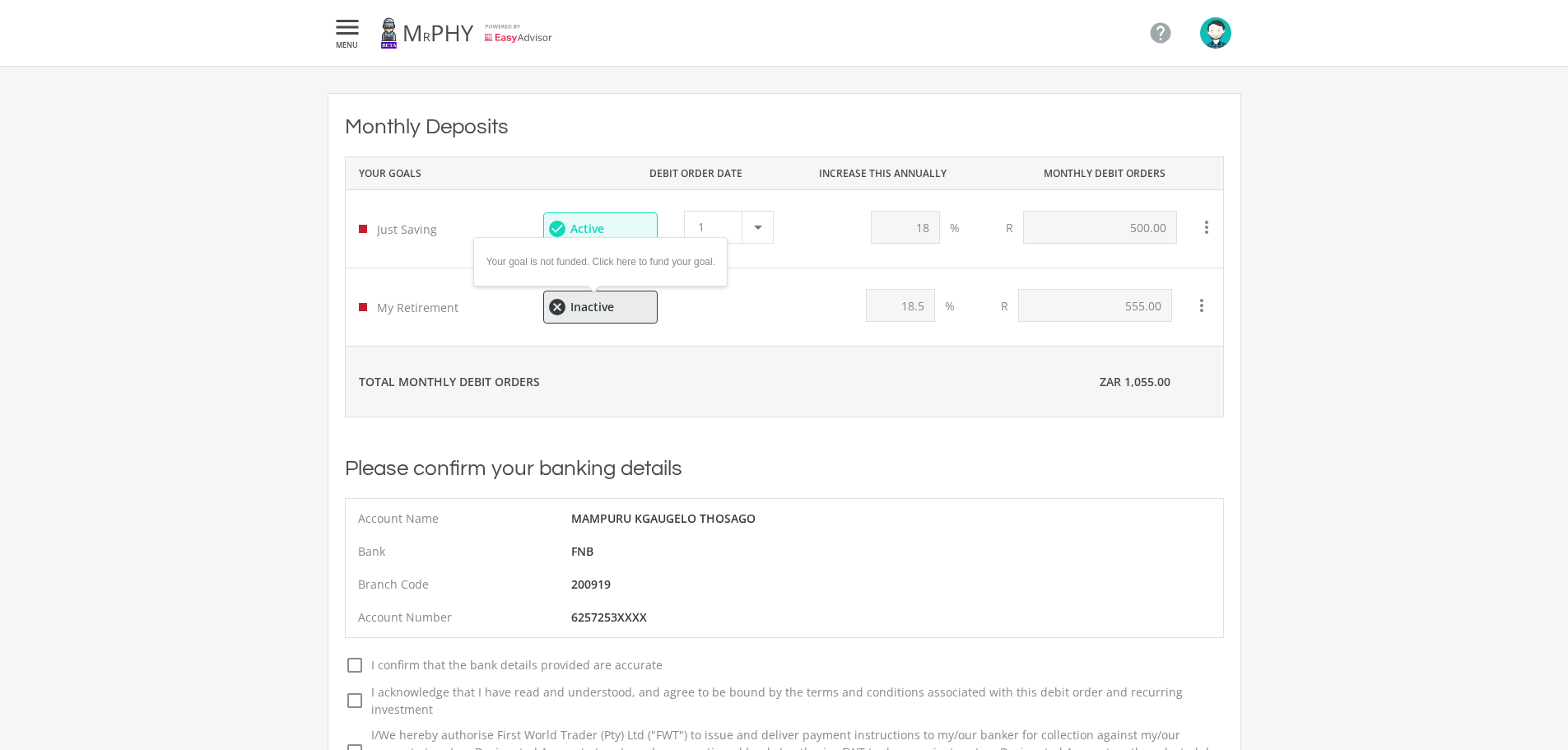
click at [573, 297] on ee-status-badge "cancel Inactive" at bounding box center [600, 306] width 114 height 33
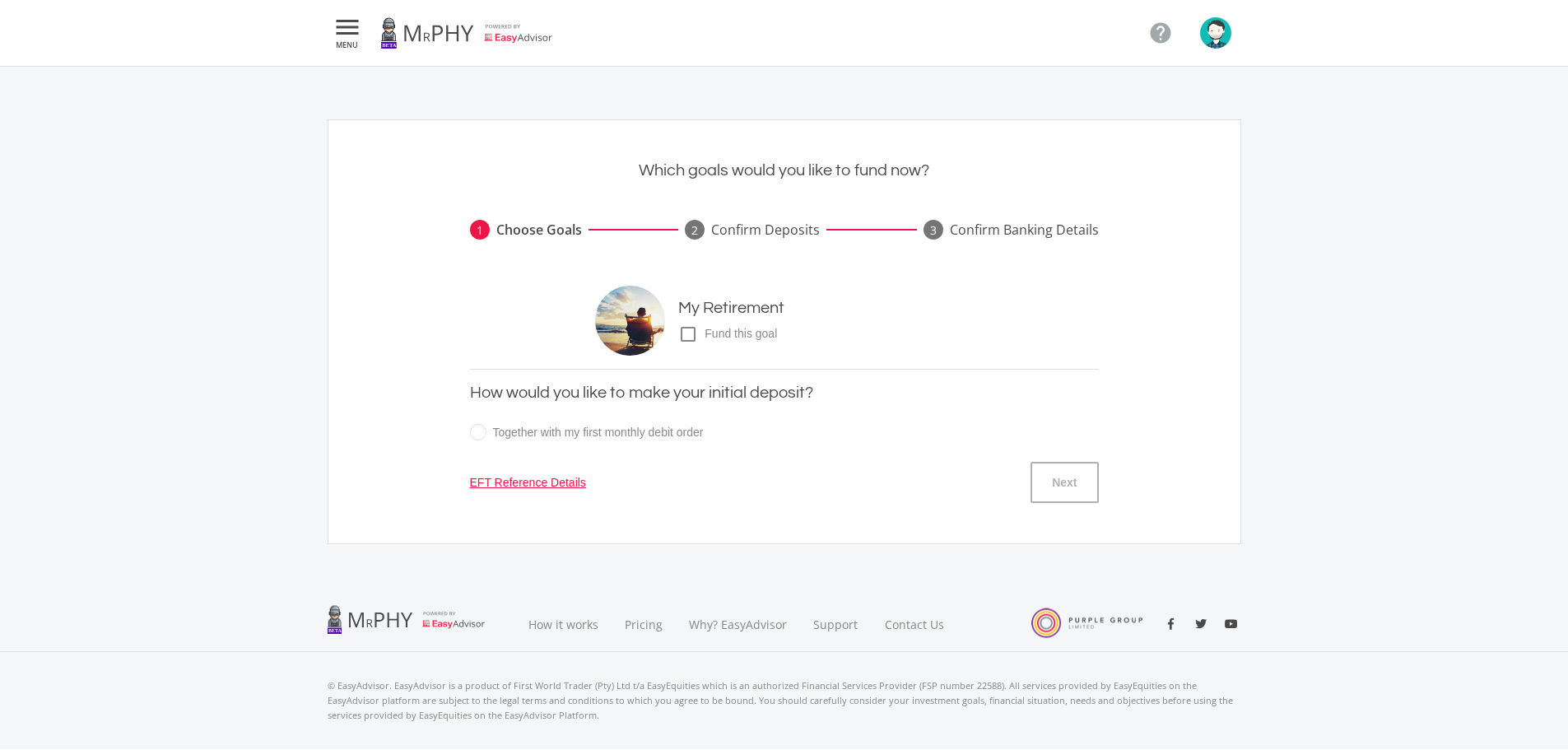
click at [690, 329] on icon "check_box_outline_blank" at bounding box center [688, 334] width 19 height 19
click at [662, 327] on input "check_box_outline_blank check_box Fund this goal" at bounding box center [662, 327] width 0 height 0
click at [690, 329] on icon "check_box" at bounding box center [688, 334] width 19 height 19
click at [662, 327] on input "check_box_outline_blank check_box Fund this goal" at bounding box center [662, 327] width 0 height 0
click at [354, 33] on icon "" at bounding box center [348, 27] width 30 height 19
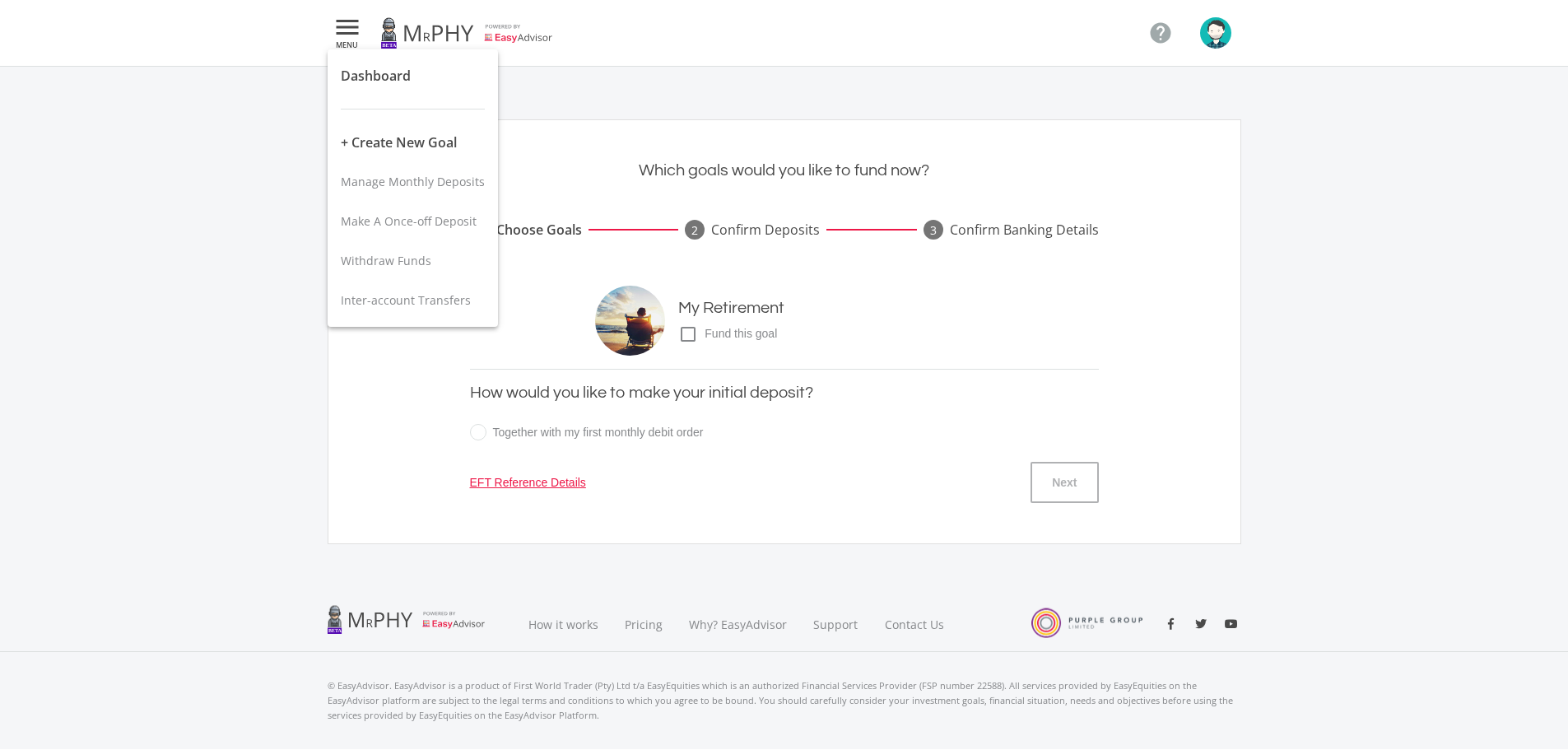
click at [751, 448] on div at bounding box center [784, 375] width 1568 height 750
